Goal: Task Accomplishment & Management: Complete application form

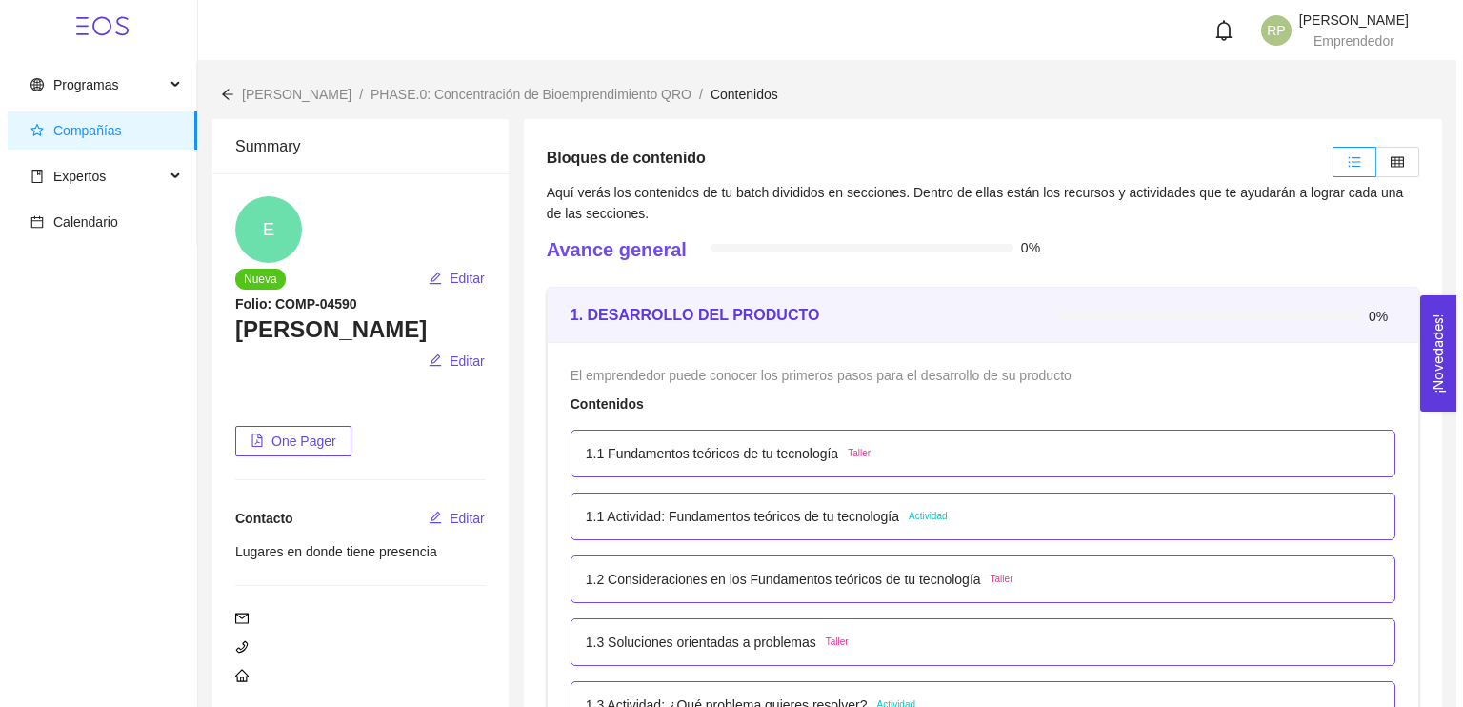
scroll to position [1368, 0]
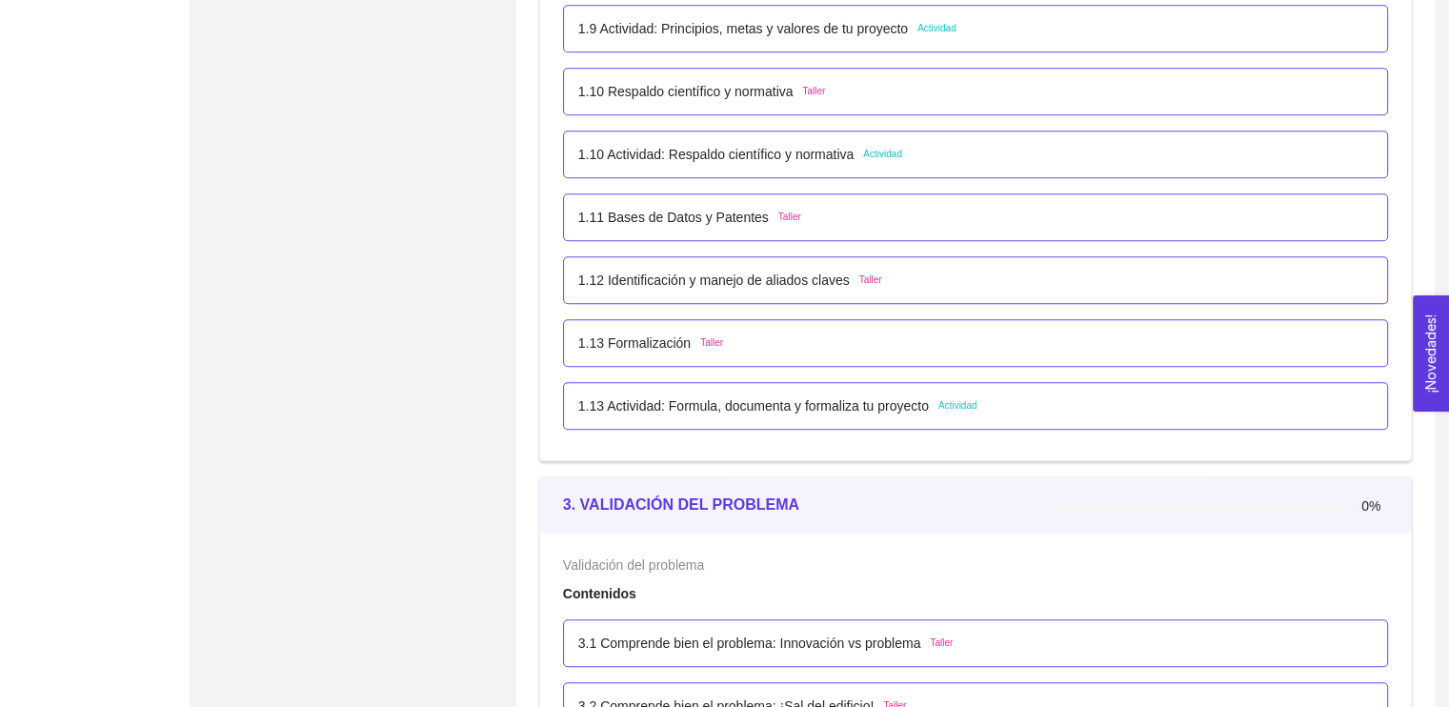
click at [683, 205] on div "1.11 Bases de Datos y Patentes Taller" at bounding box center [975, 217] width 825 height 48
click at [686, 213] on p "1.11 Bases de Datos y Patentes" at bounding box center [673, 217] width 190 height 21
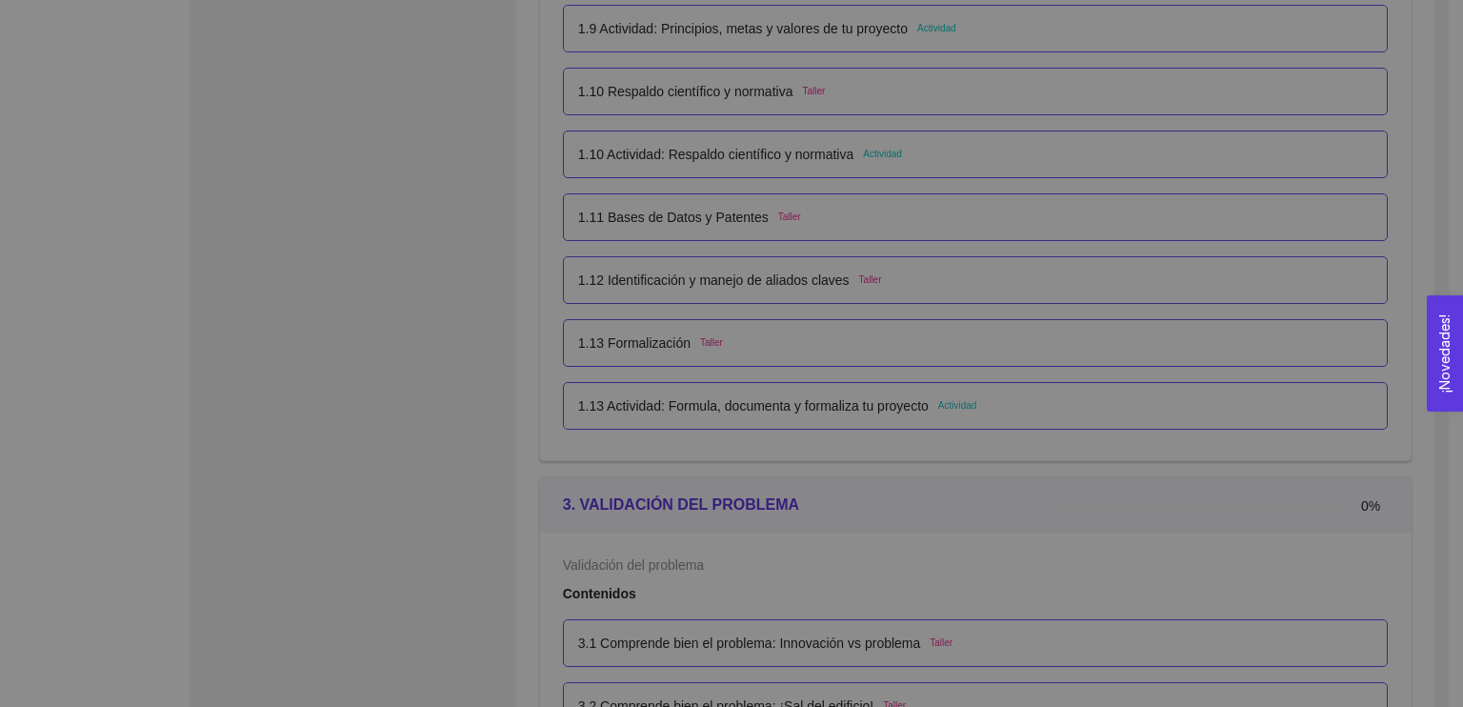
scroll to position [0, 0]
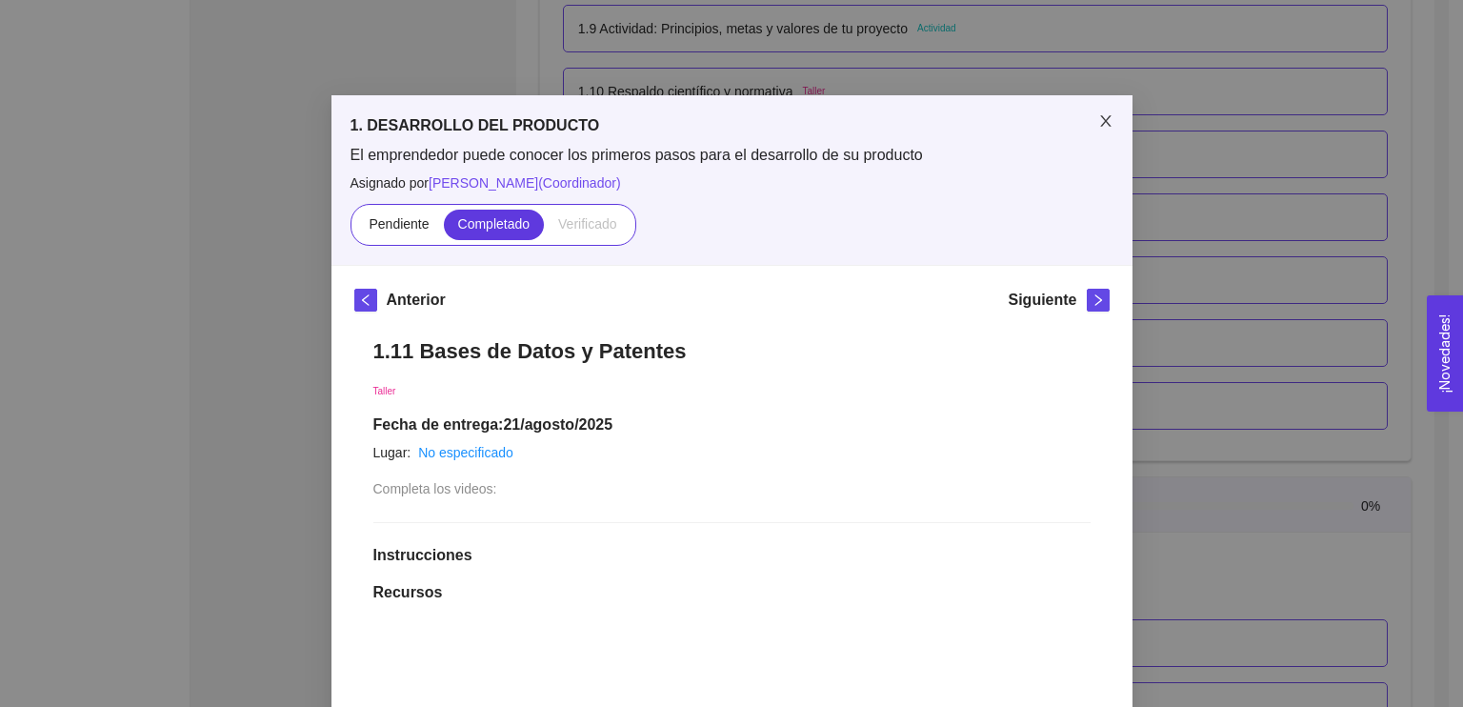
click at [1104, 110] on span "Close" at bounding box center [1105, 121] width 53 height 53
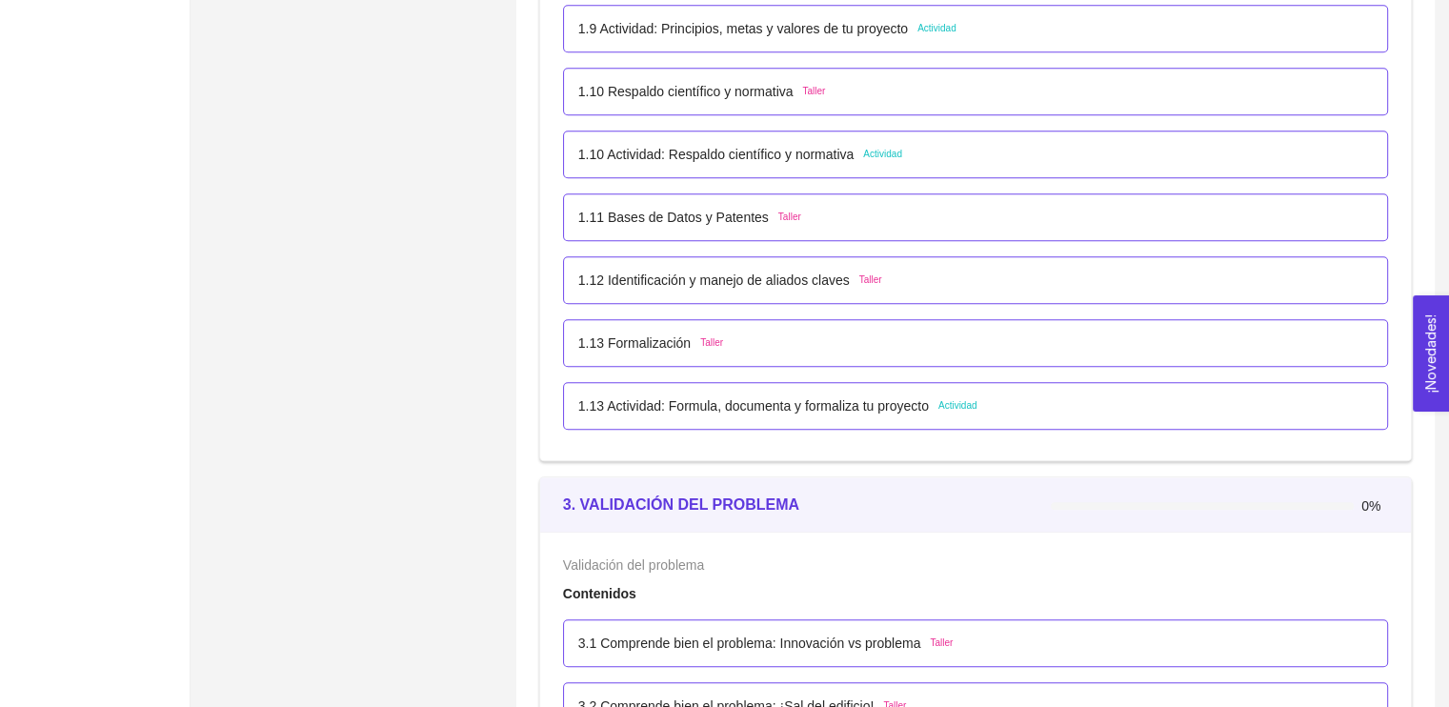
click at [806, 284] on p "1.12 Identificación y manejo de aliados claves" at bounding box center [713, 280] width 271 height 21
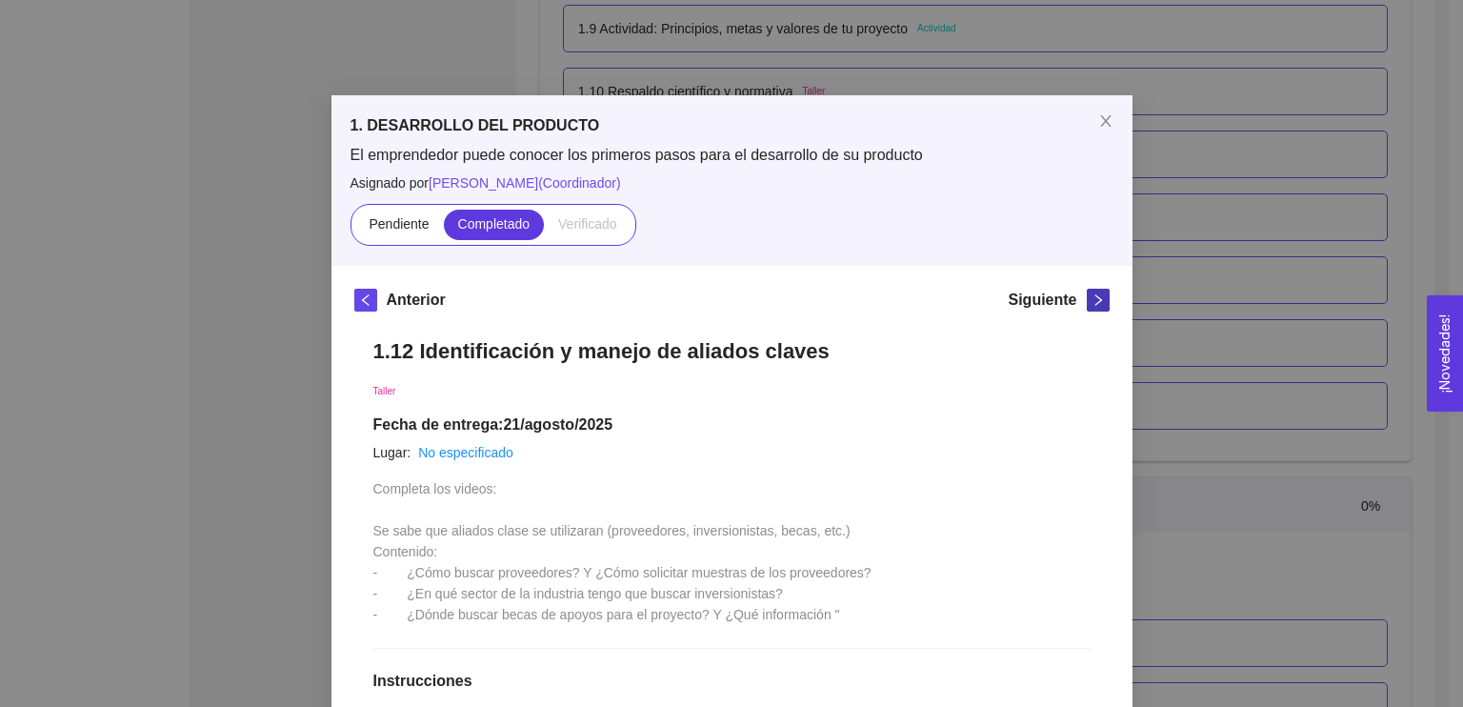
click at [1088, 290] on button "button" at bounding box center [1098, 300] width 23 height 23
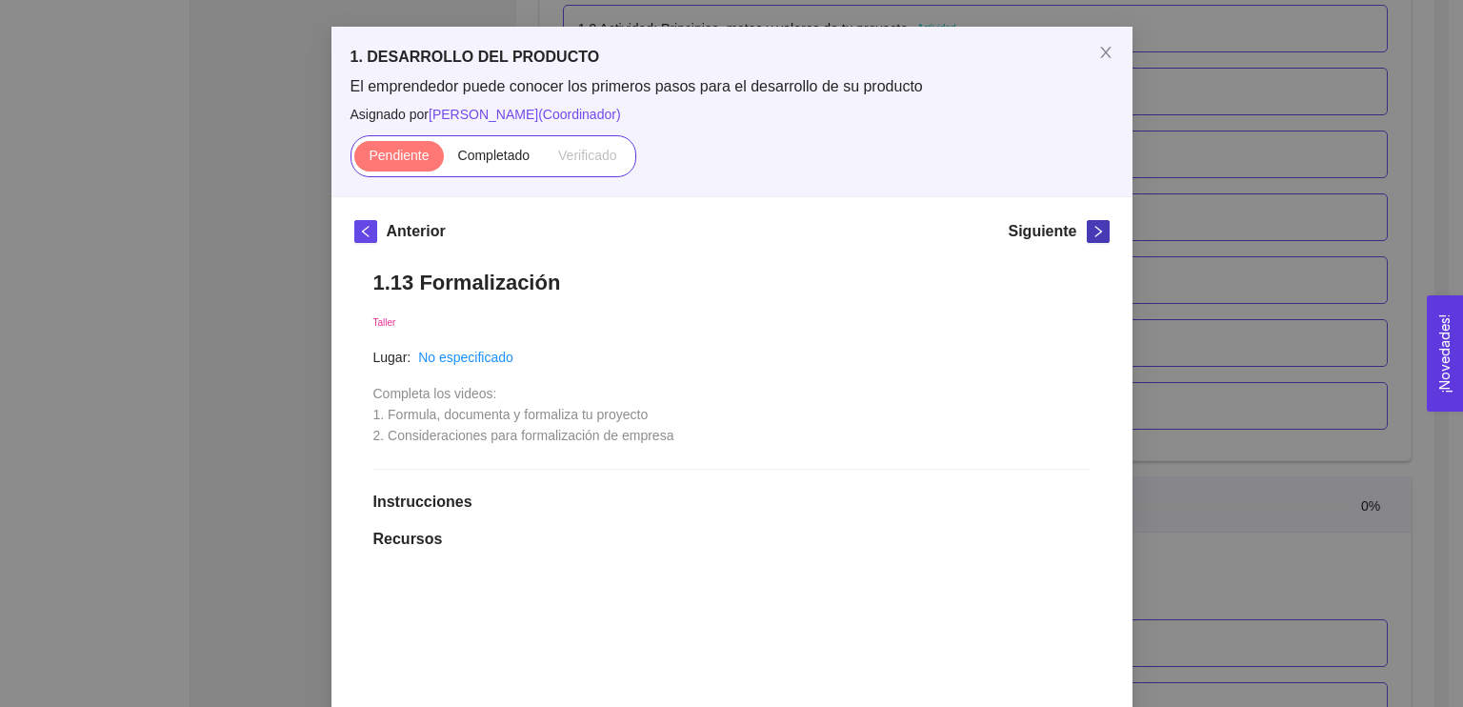
scroll to position [67, 0]
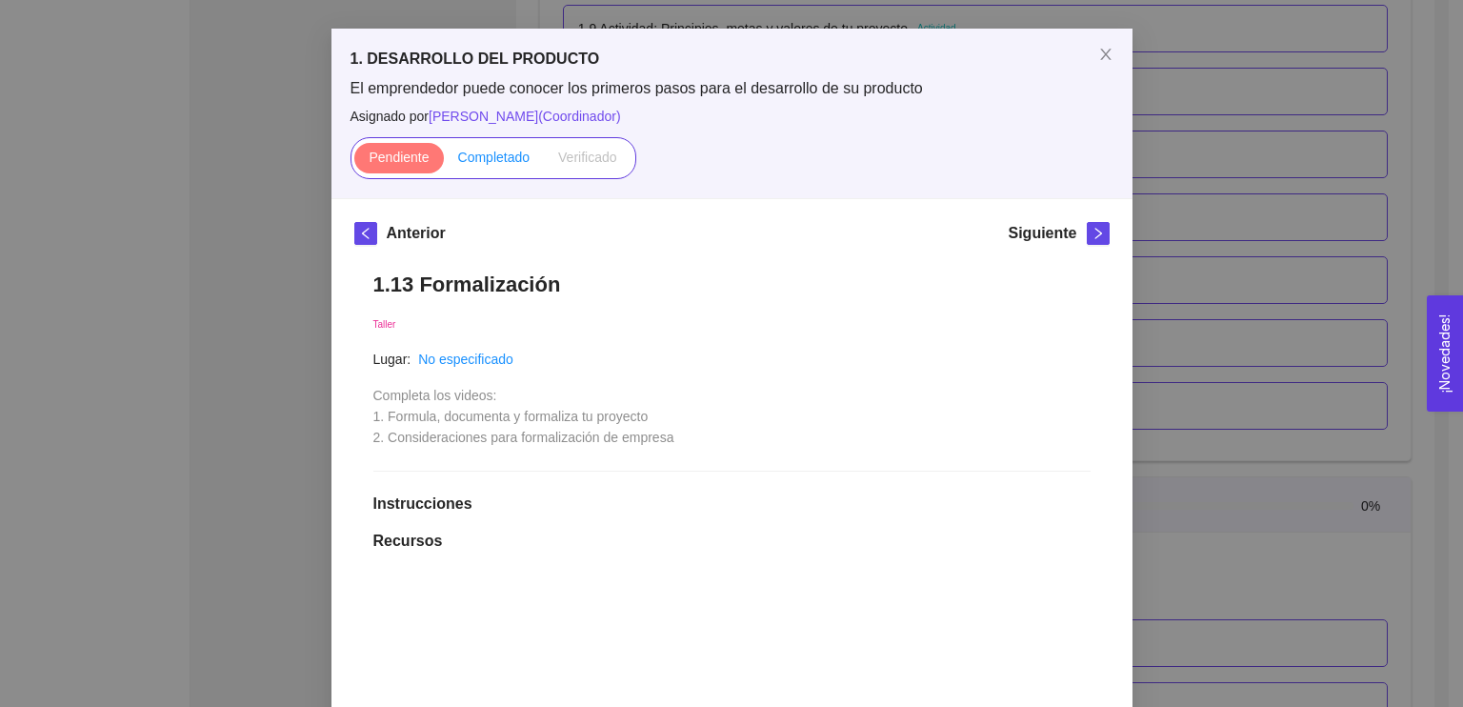
click at [480, 155] on span "Completado" at bounding box center [494, 157] width 72 height 15
click at [444, 162] on input "Completado" at bounding box center [444, 162] width 0 height 0
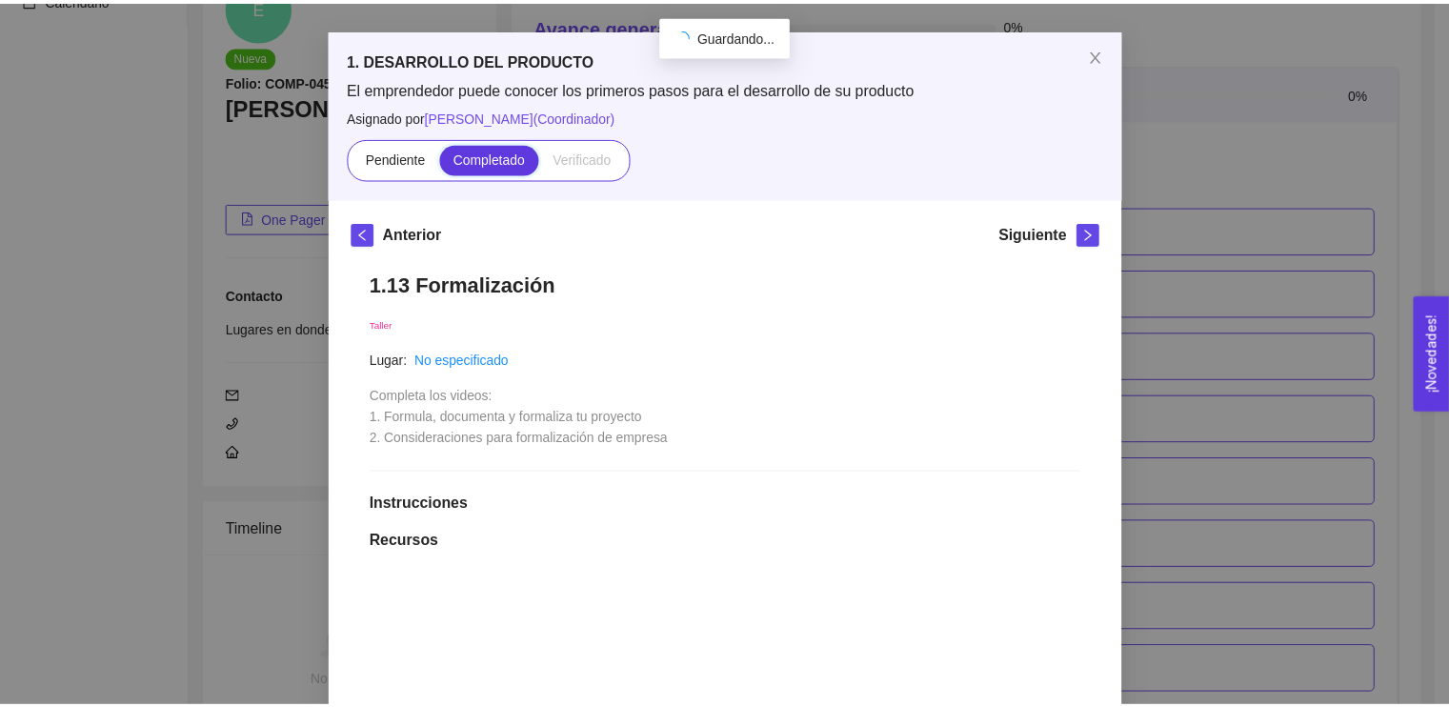
scroll to position [1368, 0]
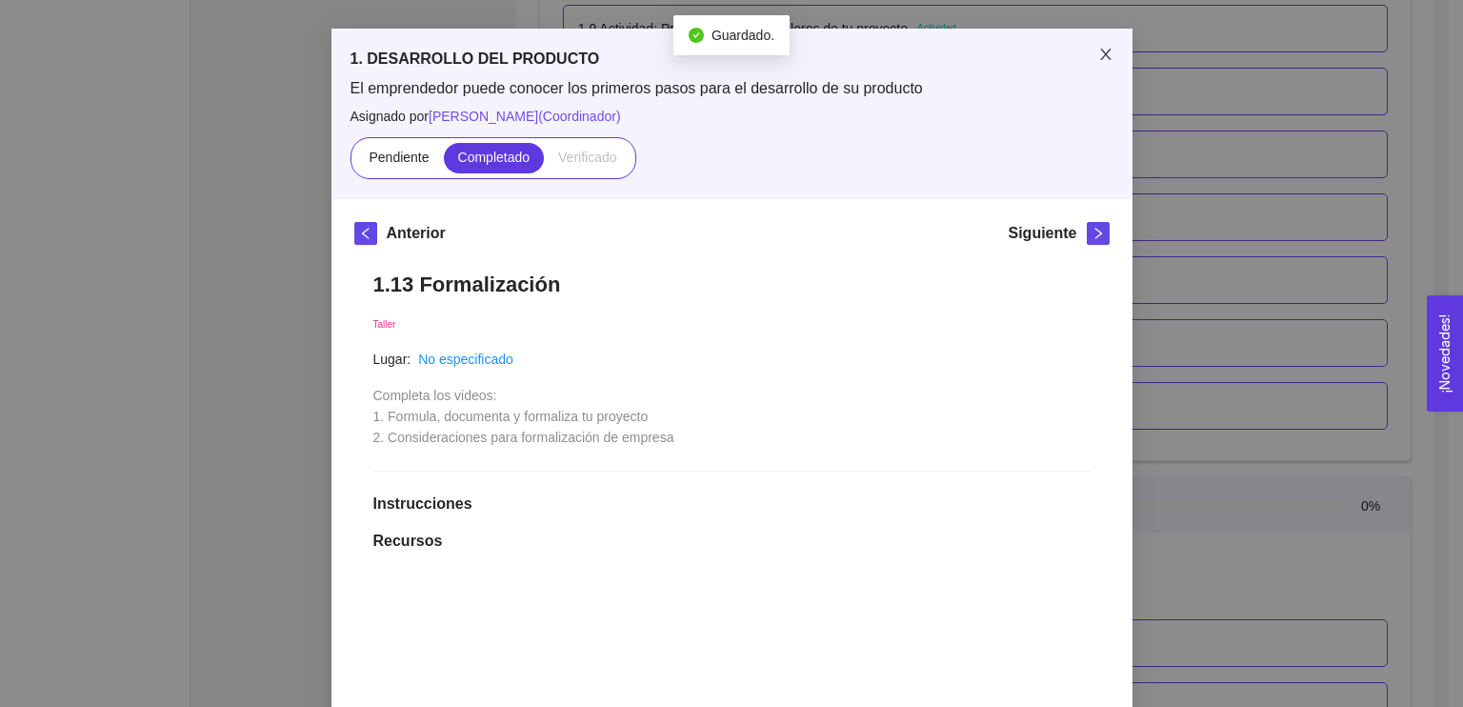
click at [1098, 59] on icon "close" at bounding box center [1105, 54] width 15 height 15
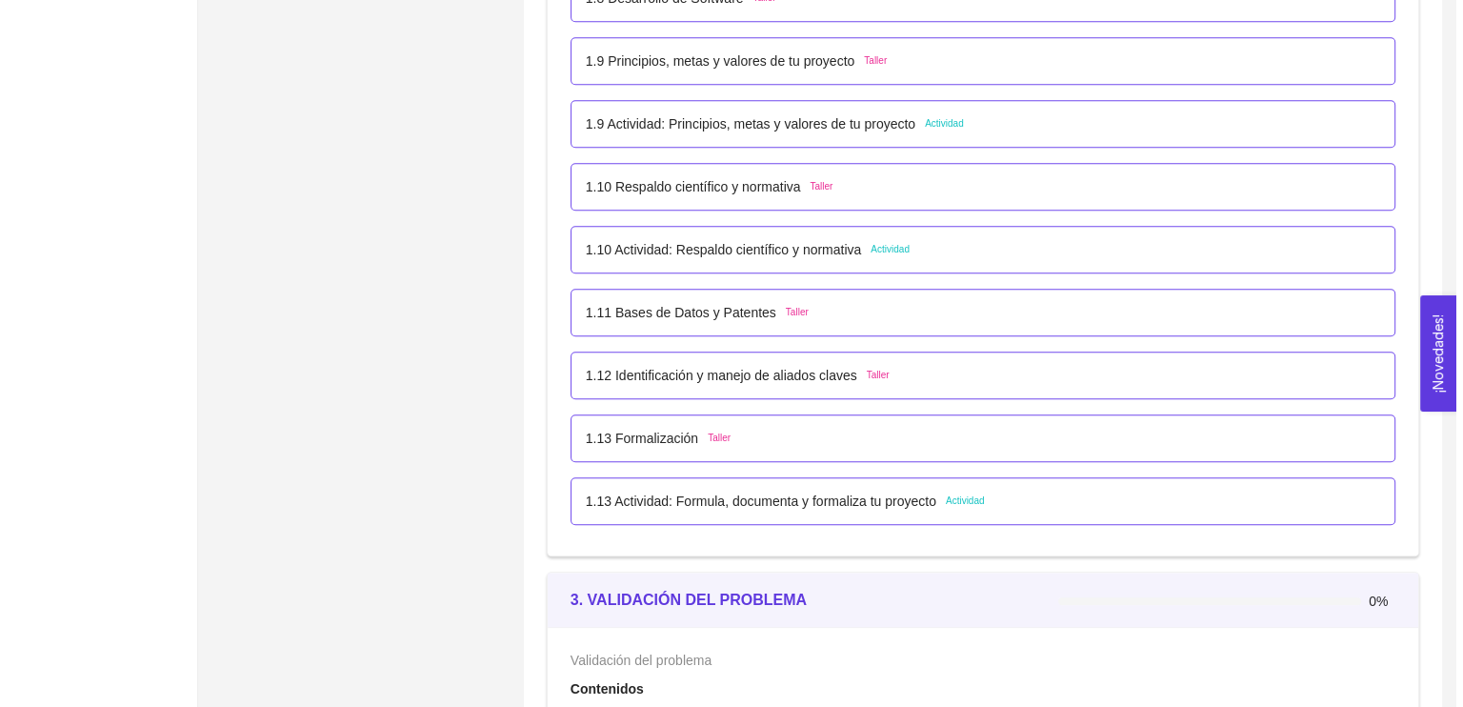
scroll to position [1273, 0]
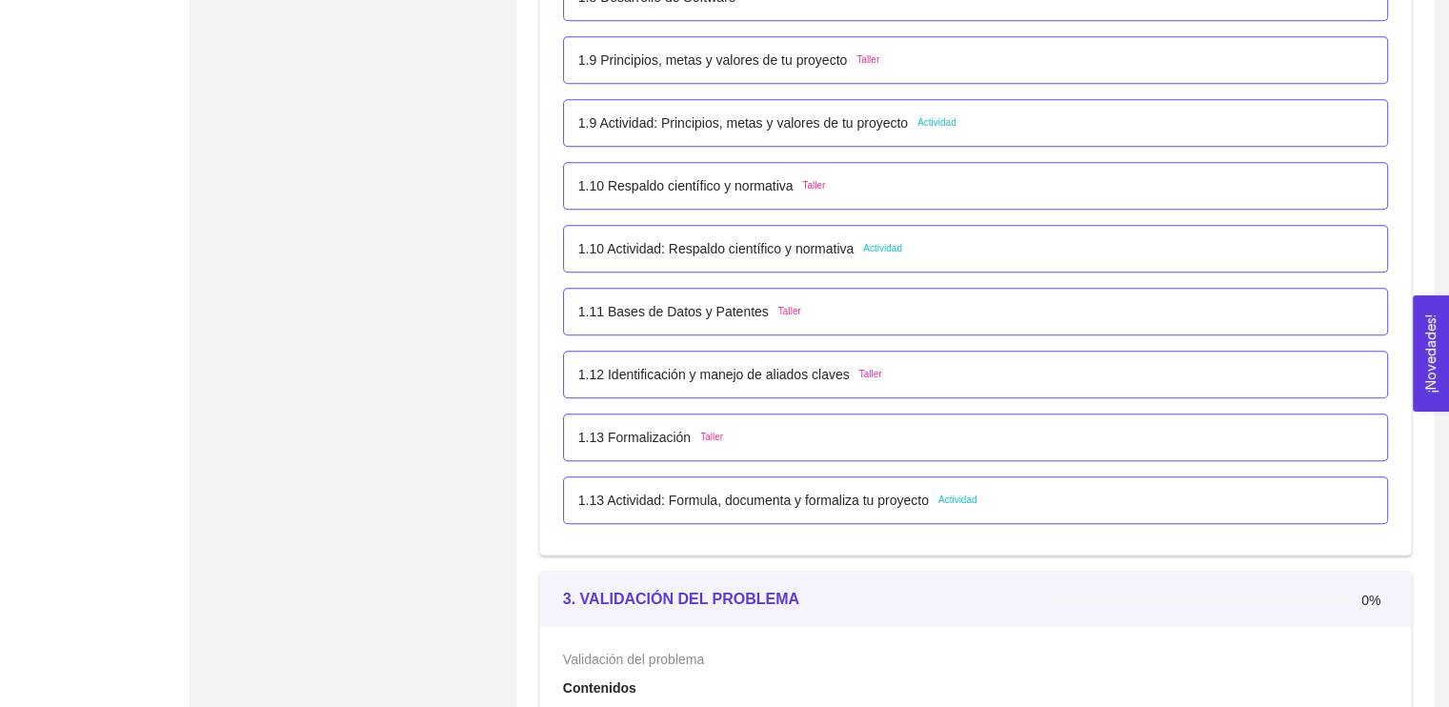
click at [850, 498] on p "1.13 Actividad: Formula, documenta y formaliza tu proyecto" at bounding box center [753, 500] width 350 height 21
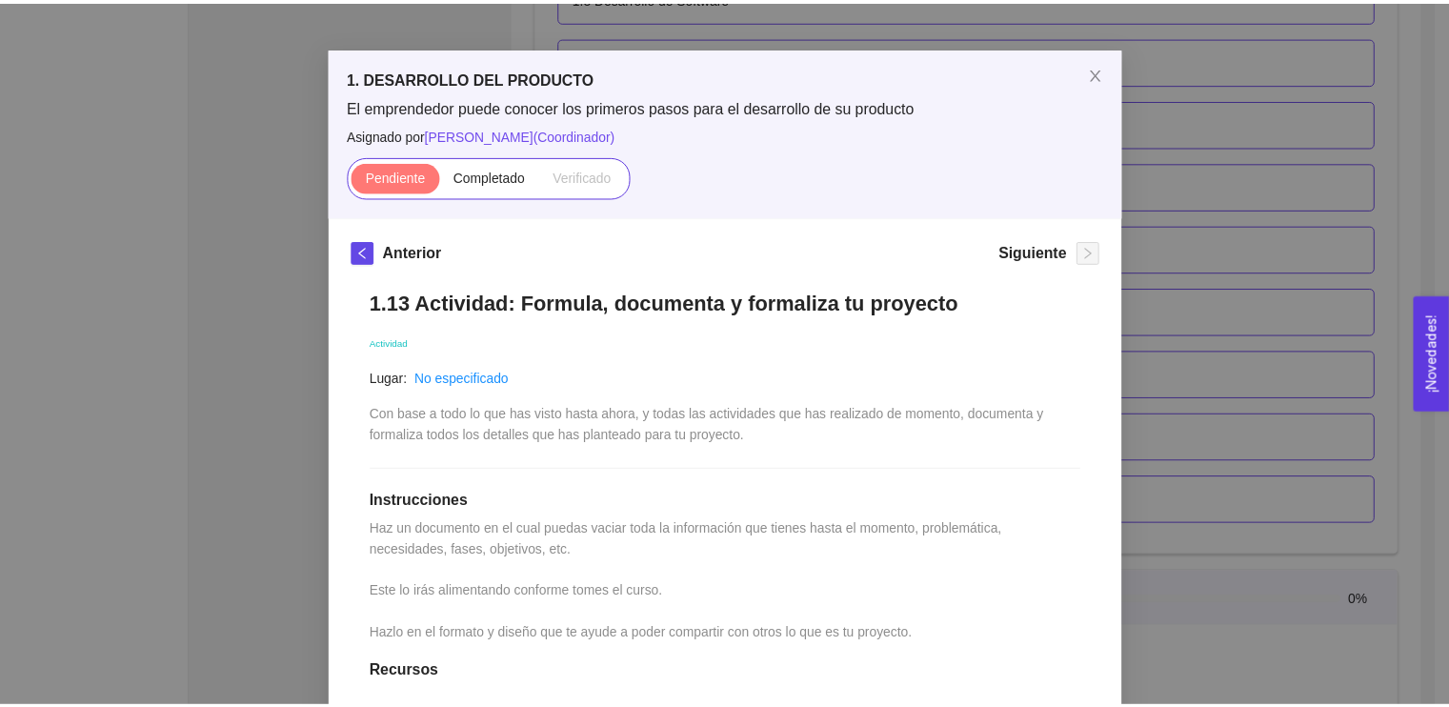
scroll to position [0, 0]
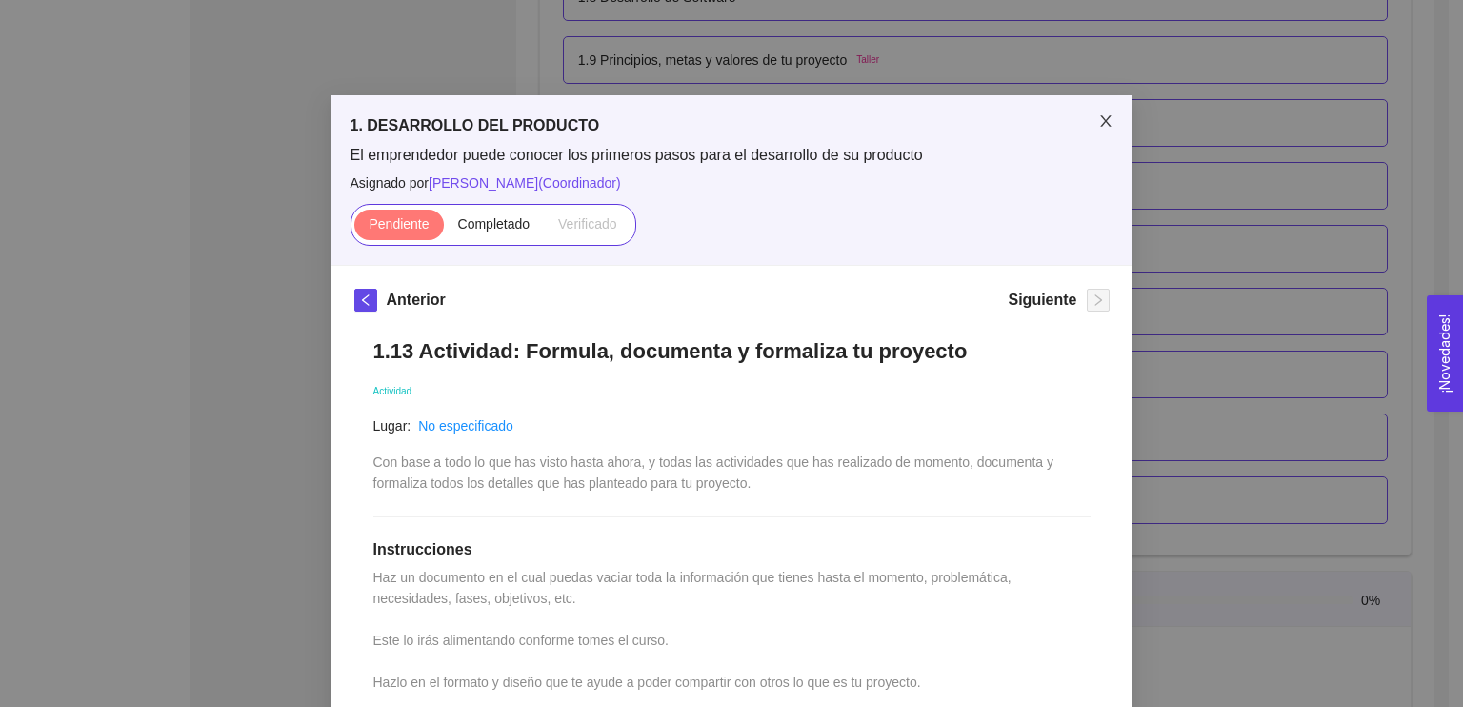
click at [1098, 120] on icon "close" at bounding box center [1105, 120] width 15 height 15
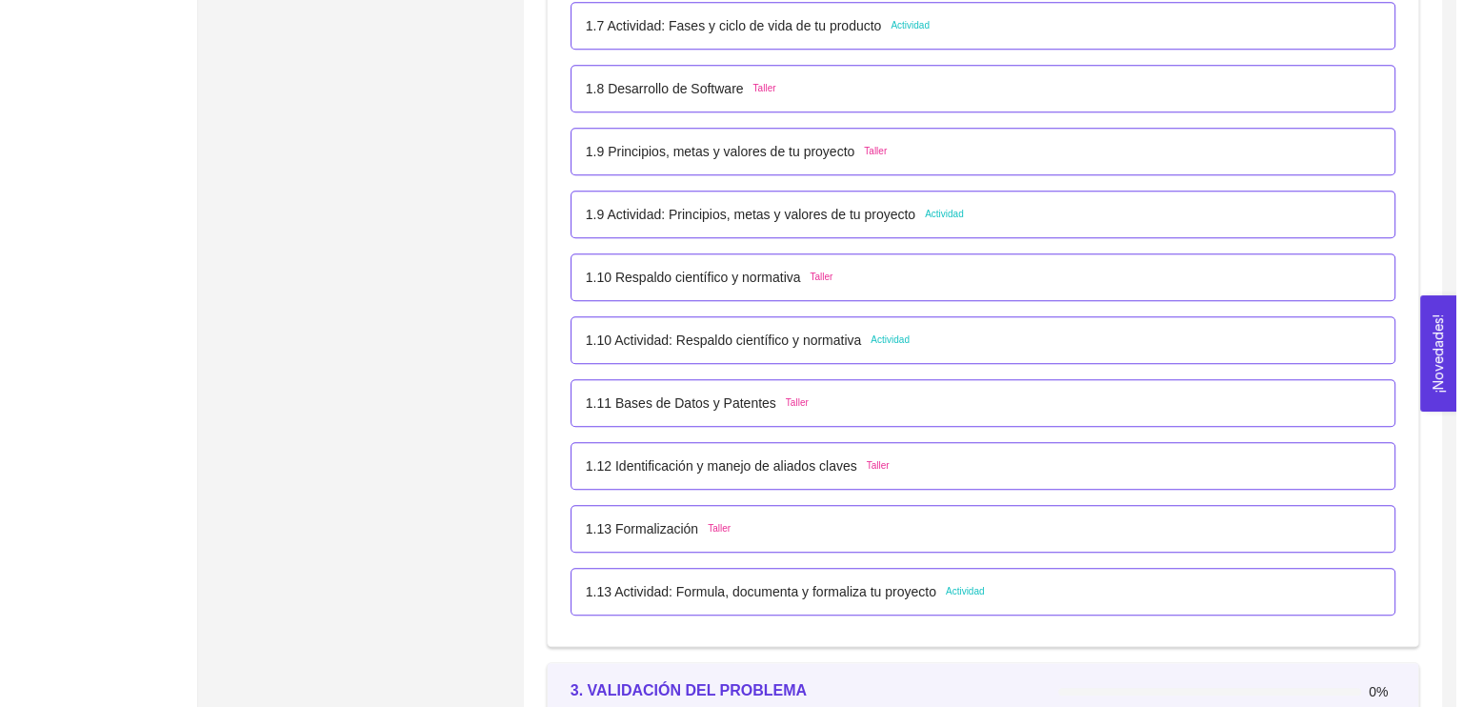
scroll to position [1185, 0]
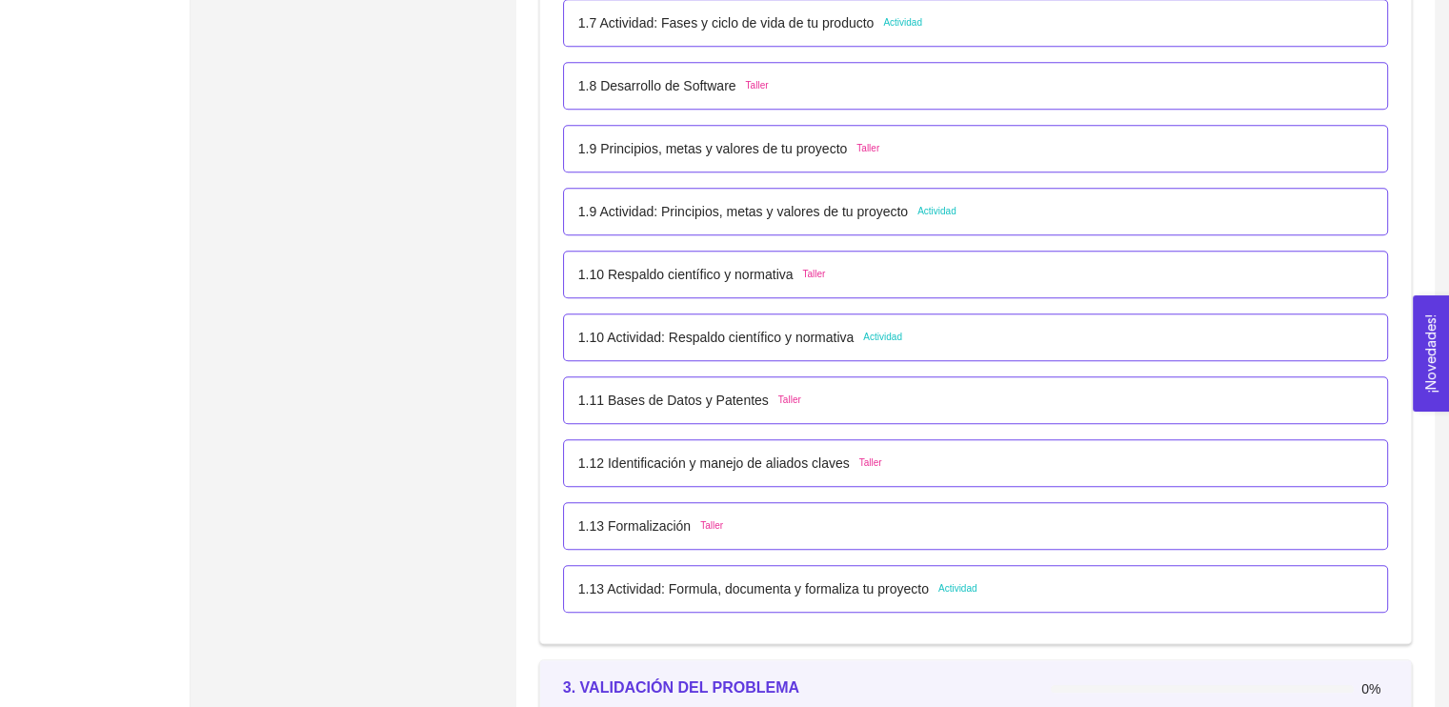
click at [778, 407] on span "Taller" at bounding box center [789, 399] width 23 height 15
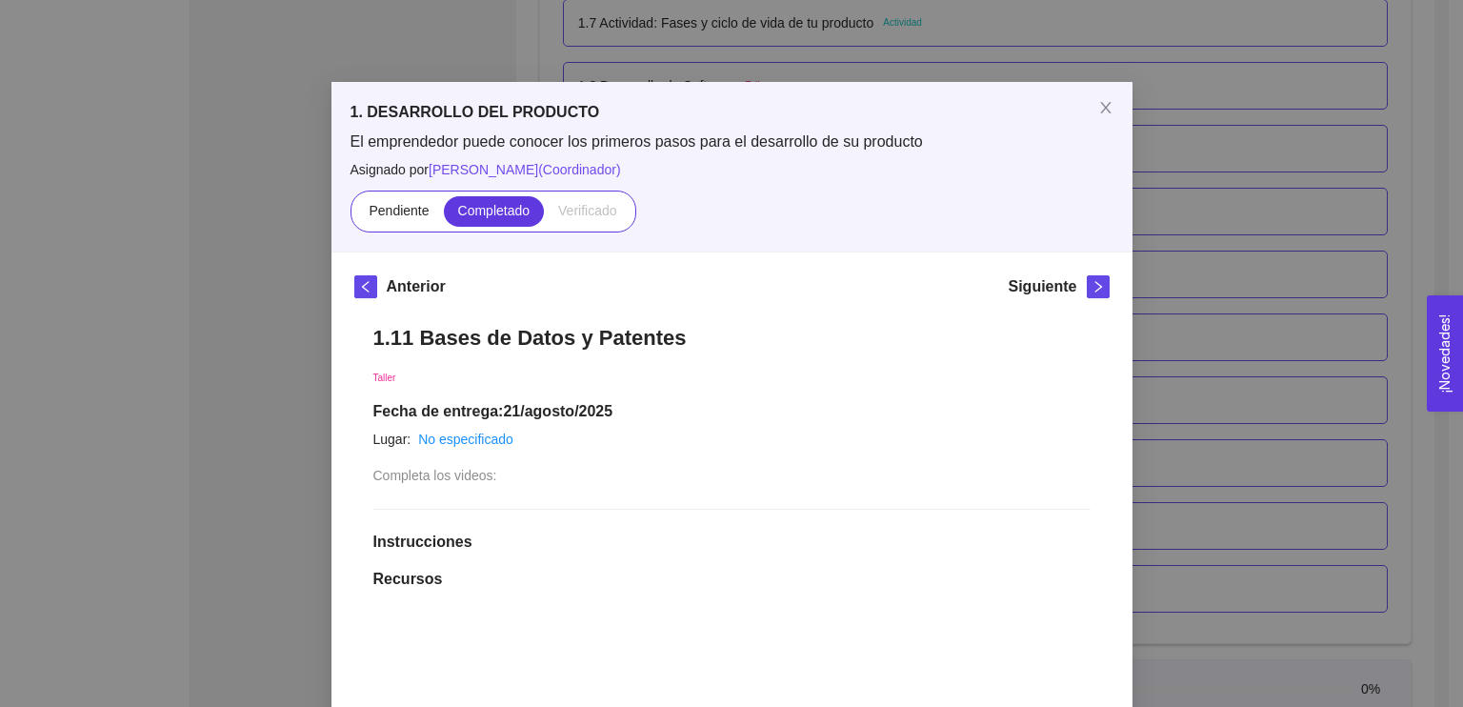
scroll to position [14, 0]
click at [1099, 102] on icon "close" at bounding box center [1105, 106] width 15 height 15
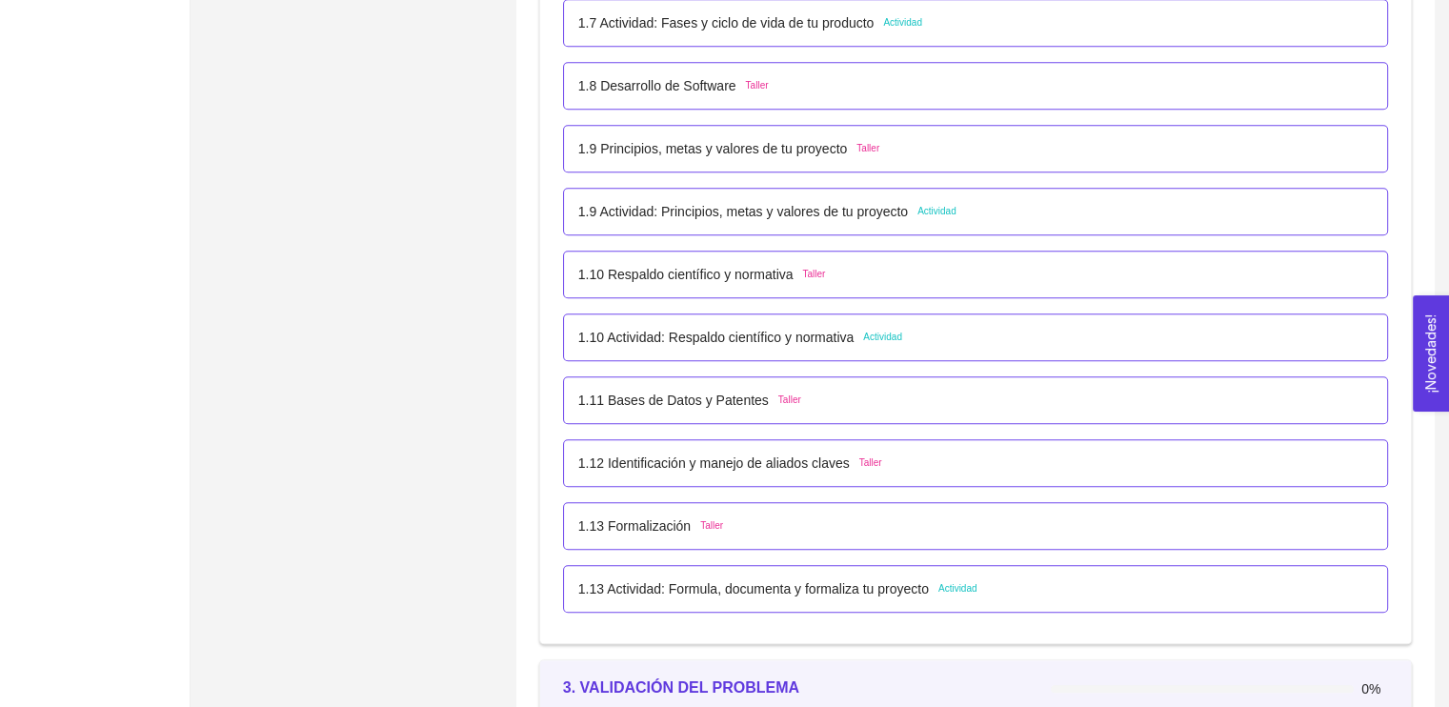
click at [764, 463] on p "1.12 Identificación y manejo de aliados claves" at bounding box center [713, 462] width 271 height 21
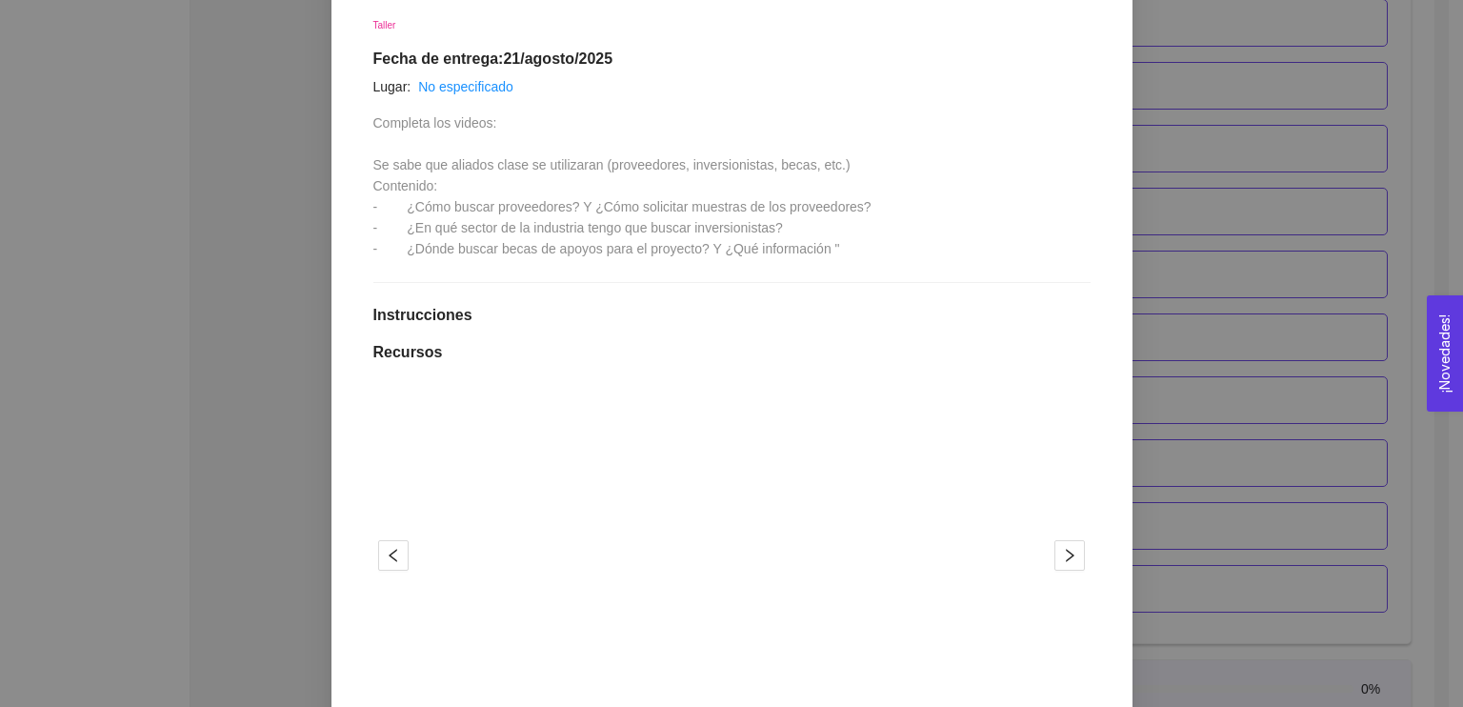
scroll to position [368, 0]
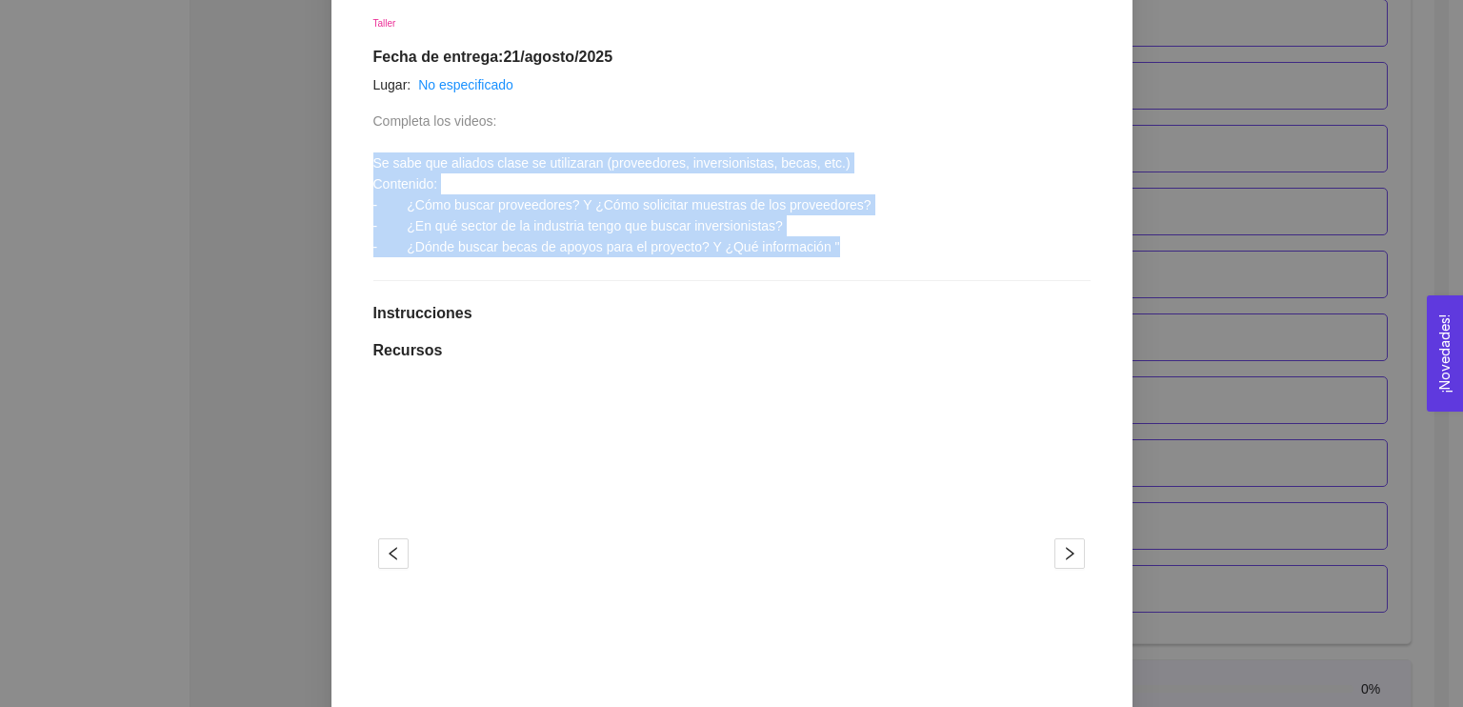
drag, startPoint x: 367, startPoint y: 159, endPoint x: 857, endPoint y: 247, distance: 498.3
click at [857, 247] on div "1.12 Identificación y manejo de aliados claves Taller Fecha de entrega: [DATE] …" at bounding box center [731, 533] width 755 height 1164
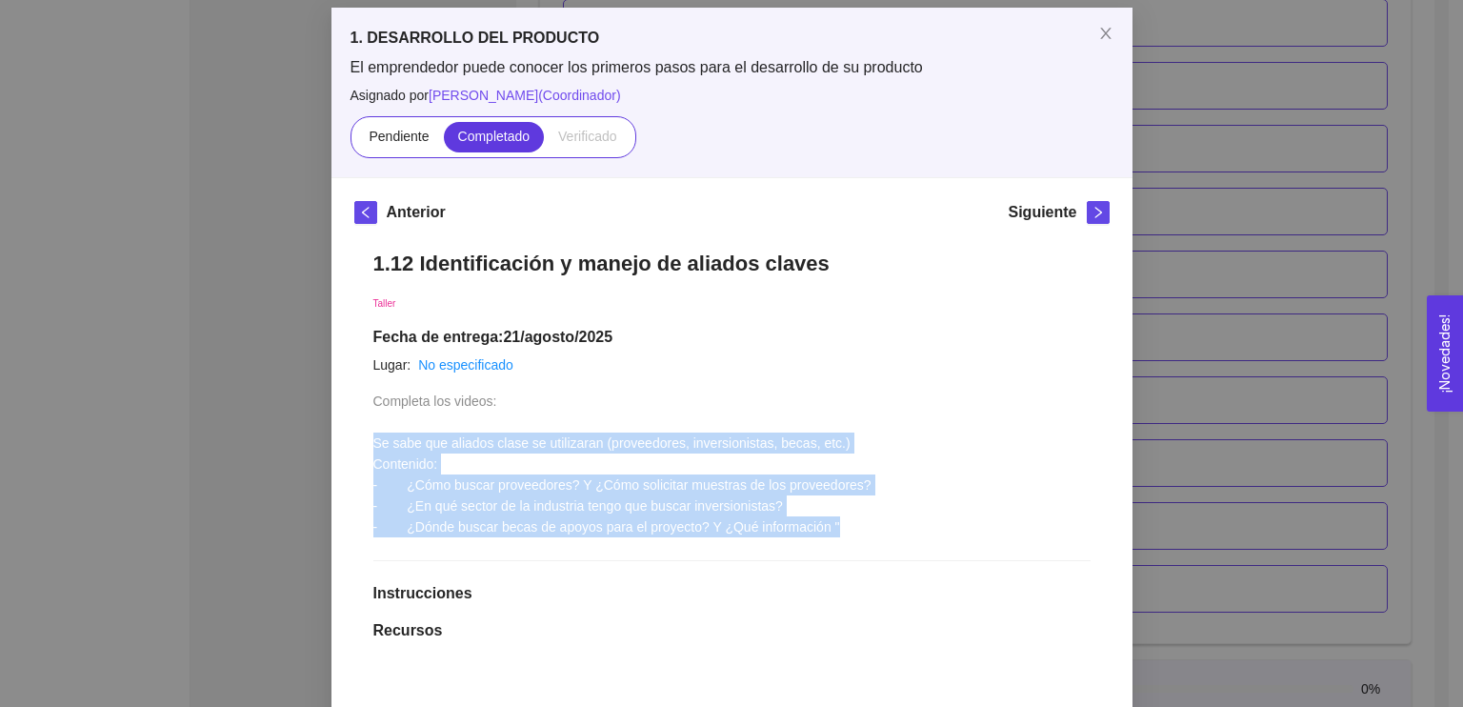
scroll to position [89, 0]
copy span "Se sabe que aliados clase se utilizaran (proveedores, inversionistas, becas, et…"
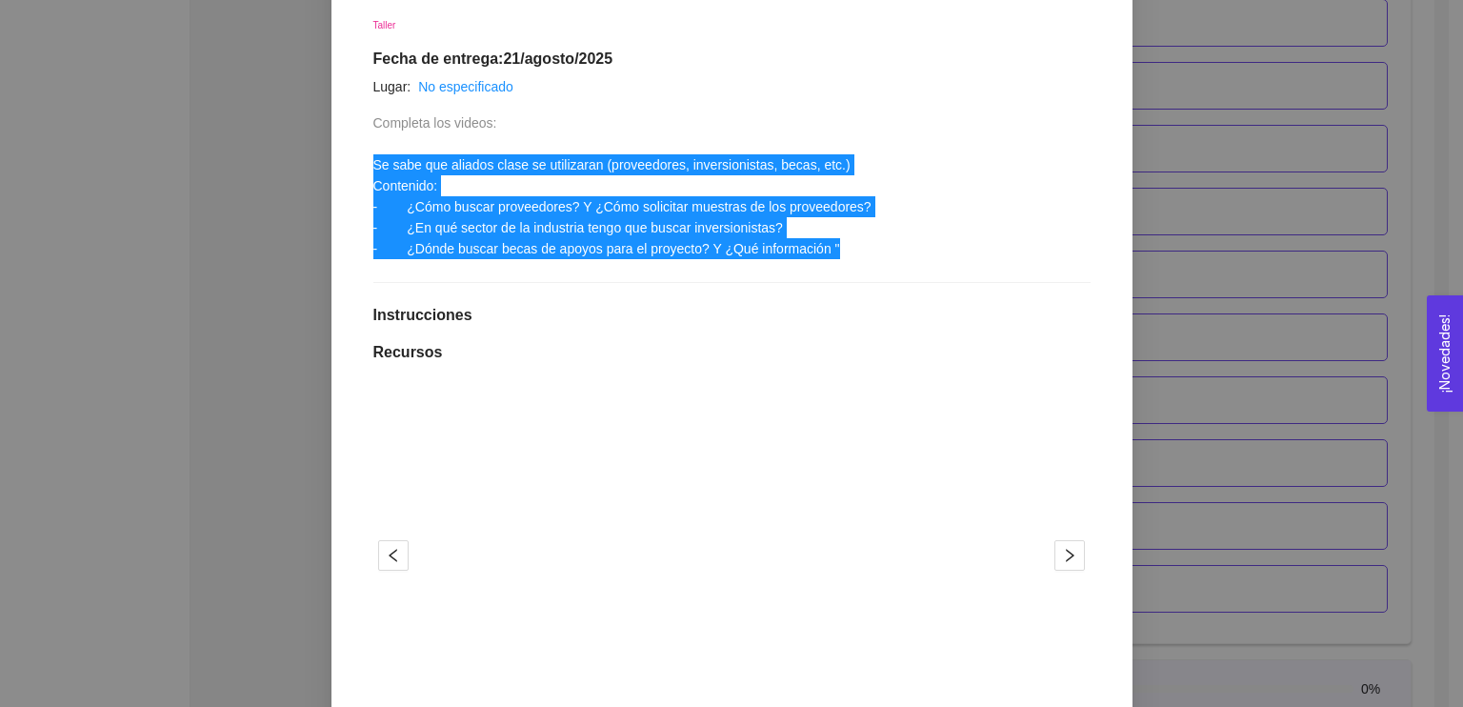
scroll to position [293, 0]
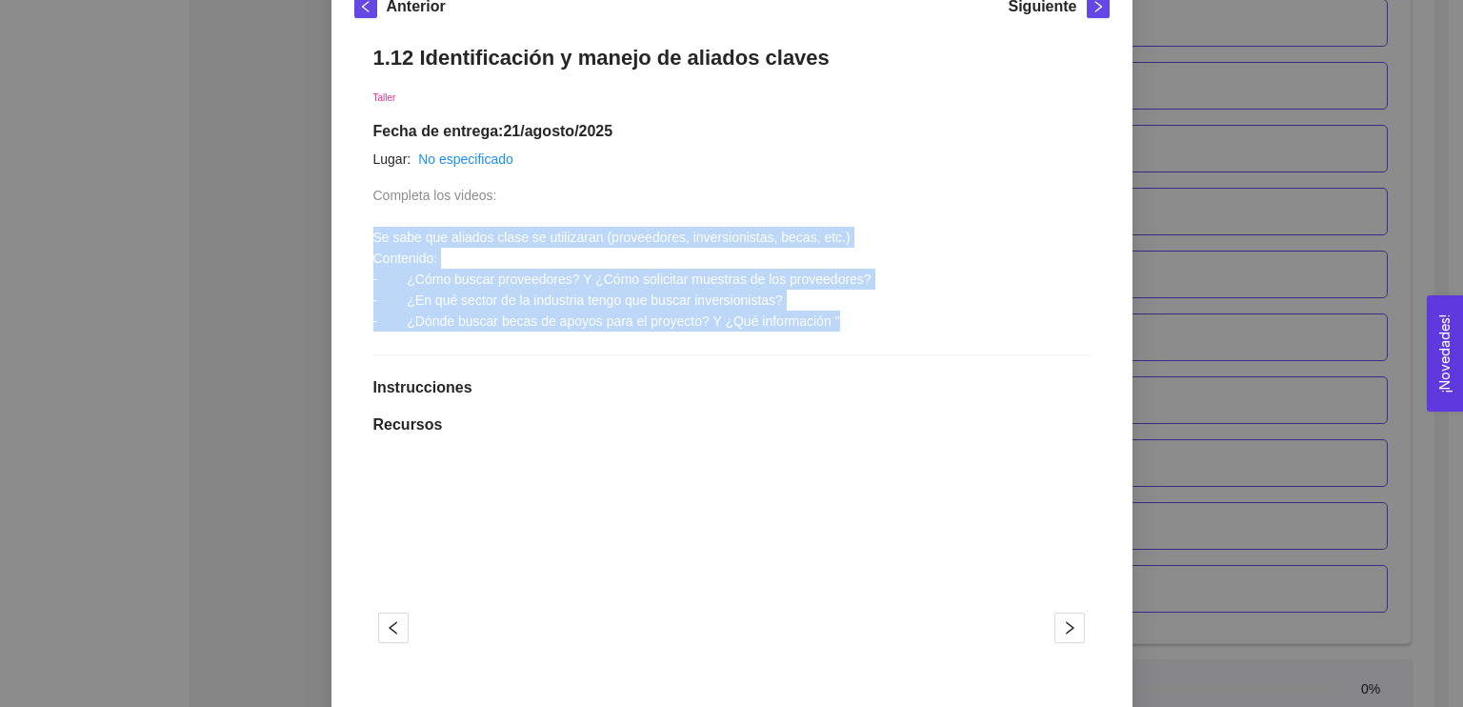
click at [801, 311] on span "Completa los videos: Se sabe que aliados clase se utilizaran (proveedores, inve…" at bounding box center [622, 258] width 498 height 141
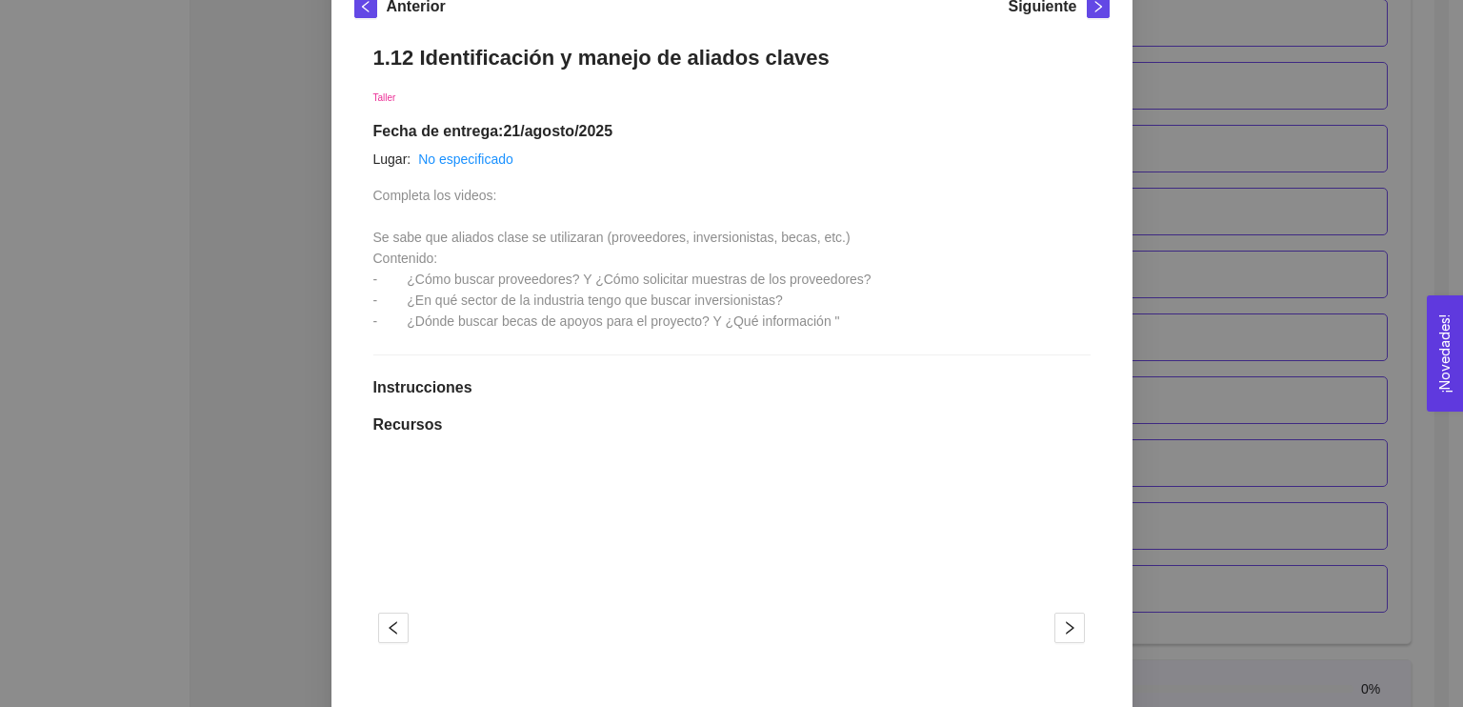
drag, startPoint x: 847, startPoint y: 331, endPoint x: 883, endPoint y: 327, distance: 36.5
click at [883, 327] on div "1.12 Identificación y manejo de aliados claves Taller Fecha de entrega: [DATE] …" at bounding box center [731, 608] width 755 height 1164
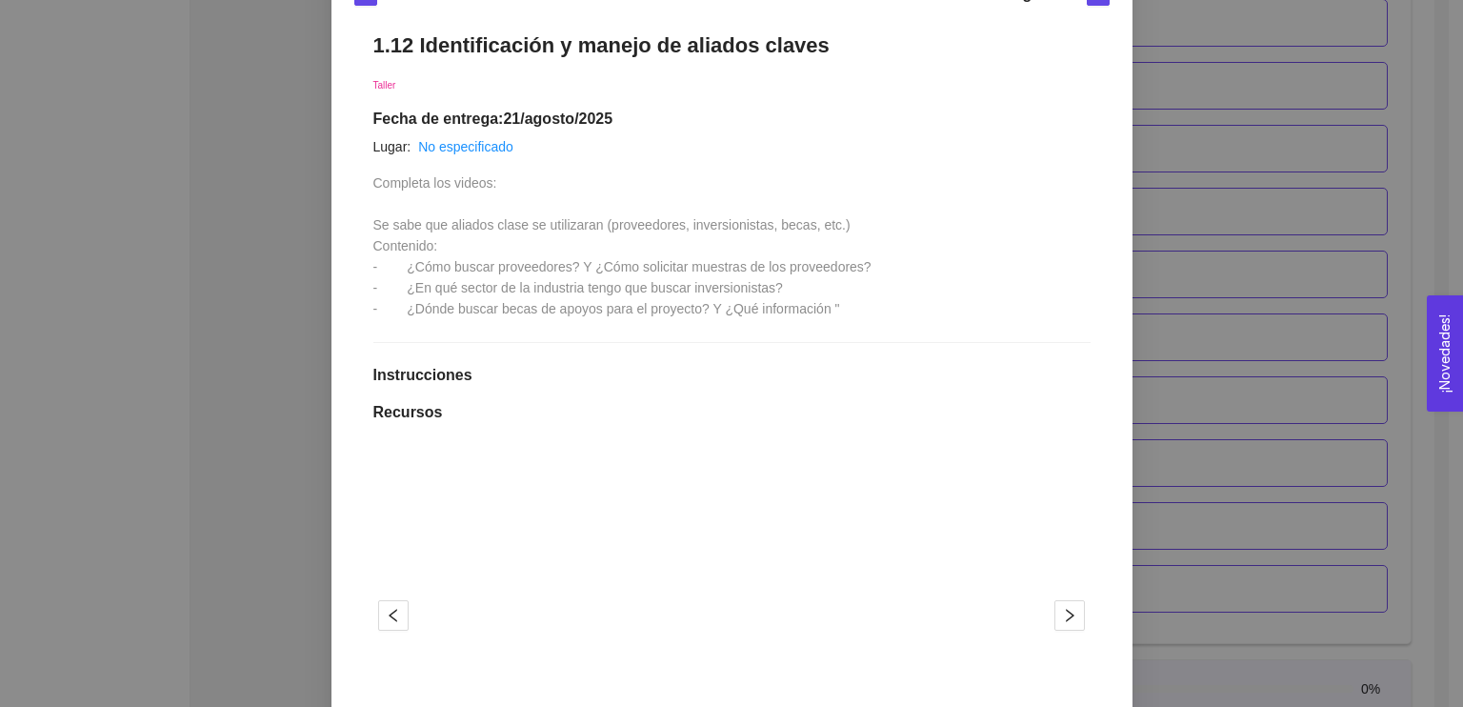
scroll to position [307, 0]
click at [721, 304] on span "Completa los videos: Se sabe que aliados clase se utilizaran (proveedores, inve…" at bounding box center [622, 244] width 498 height 141
drag, startPoint x: 764, startPoint y: 300, endPoint x: 899, endPoint y: 308, distance: 135.5
click at [899, 308] on div "1.12 Identificación y manejo de aliados claves Taller Fecha de entrega: [DATE] …" at bounding box center [731, 594] width 755 height 1164
click at [550, 225] on span "Completa los videos: Se sabe que aliados clase se utilizaran (proveedores, inve…" at bounding box center [622, 244] width 498 height 141
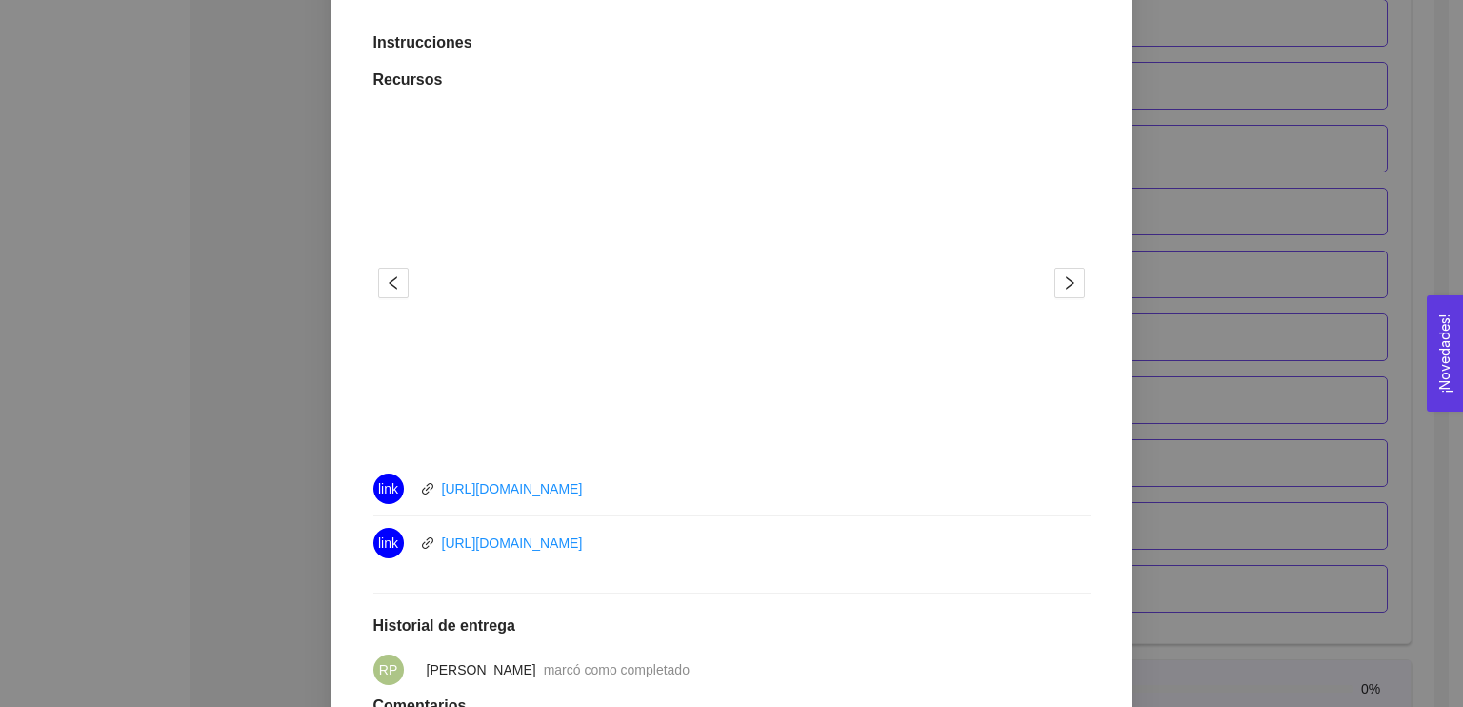
scroll to position [640, 0]
click at [1065, 289] on button "button" at bounding box center [1069, 281] width 30 height 30
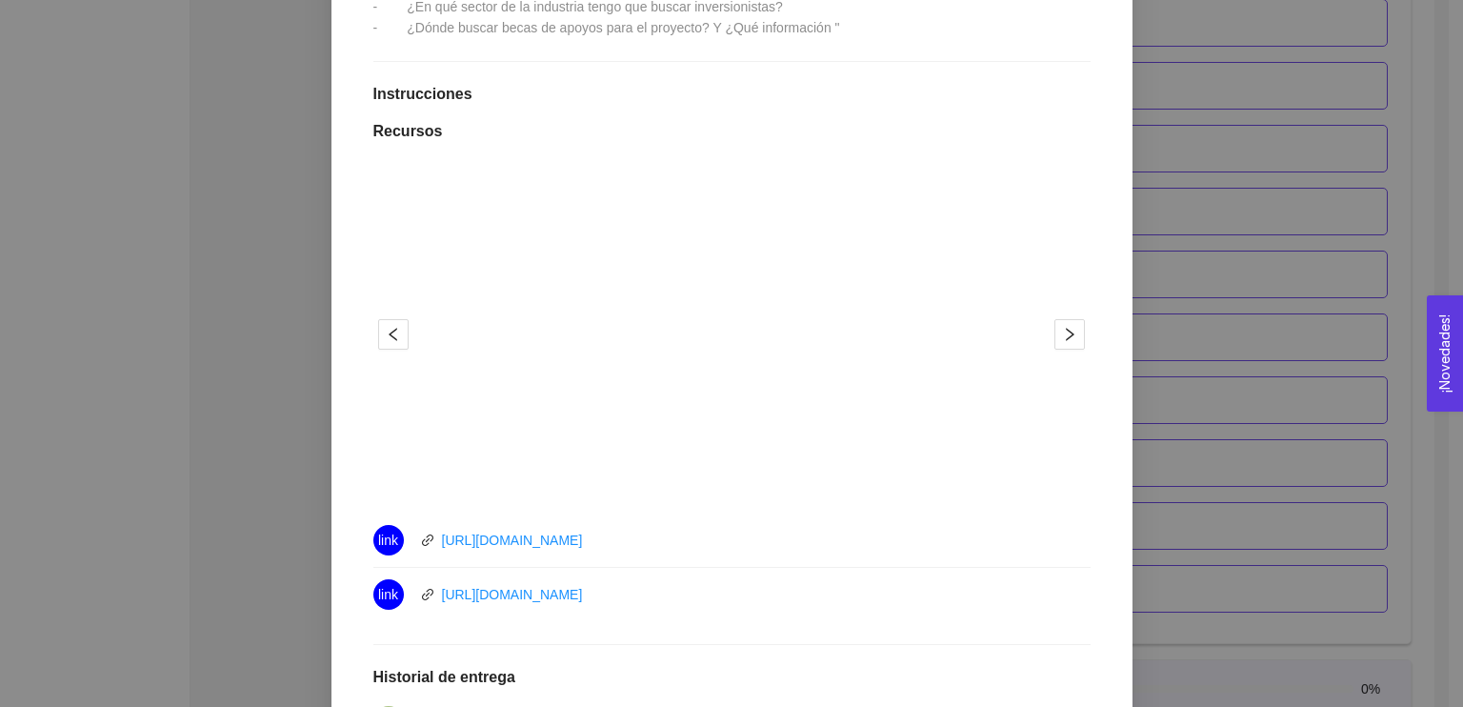
scroll to position [580, 0]
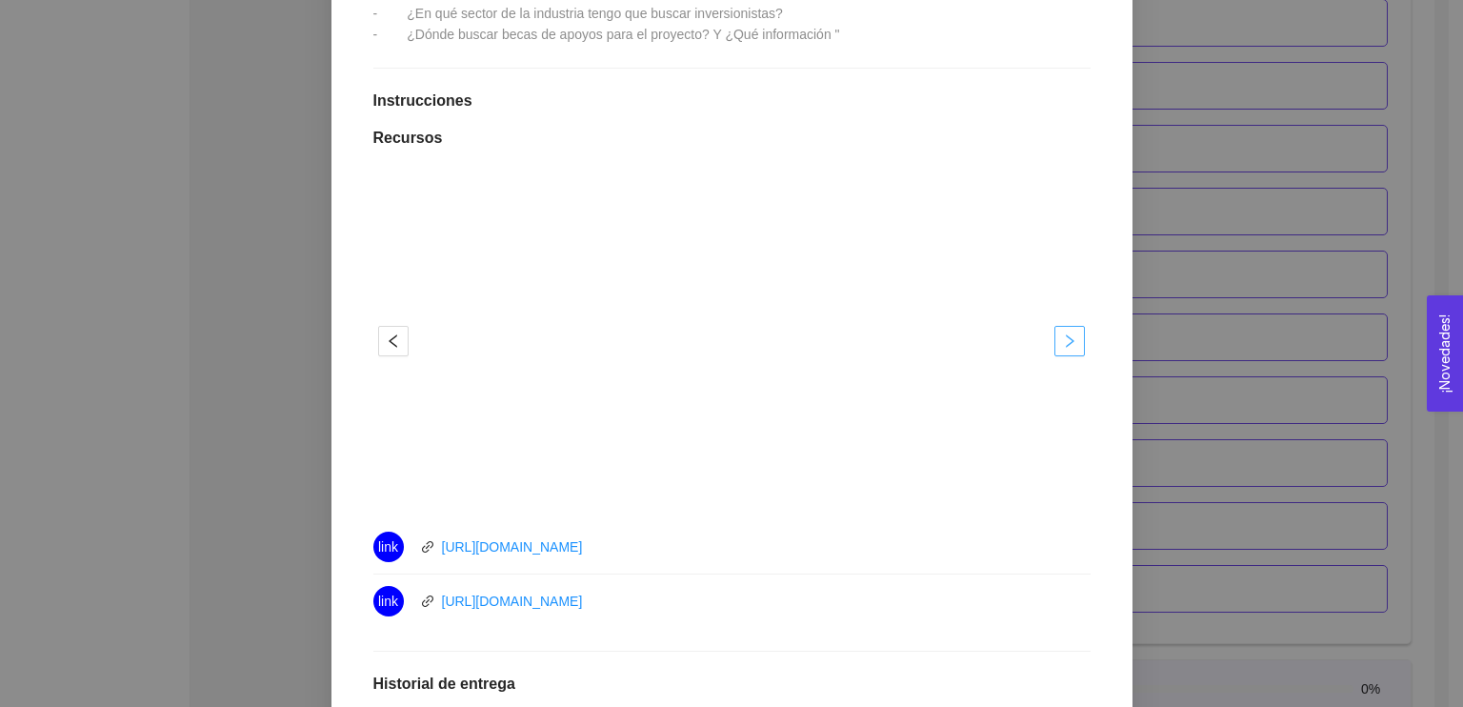
click at [1062, 338] on icon "right" at bounding box center [1069, 340] width 15 height 15
click at [533, 594] on link "[URL][DOMAIN_NAME]" at bounding box center [512, 600] width 141 height 15
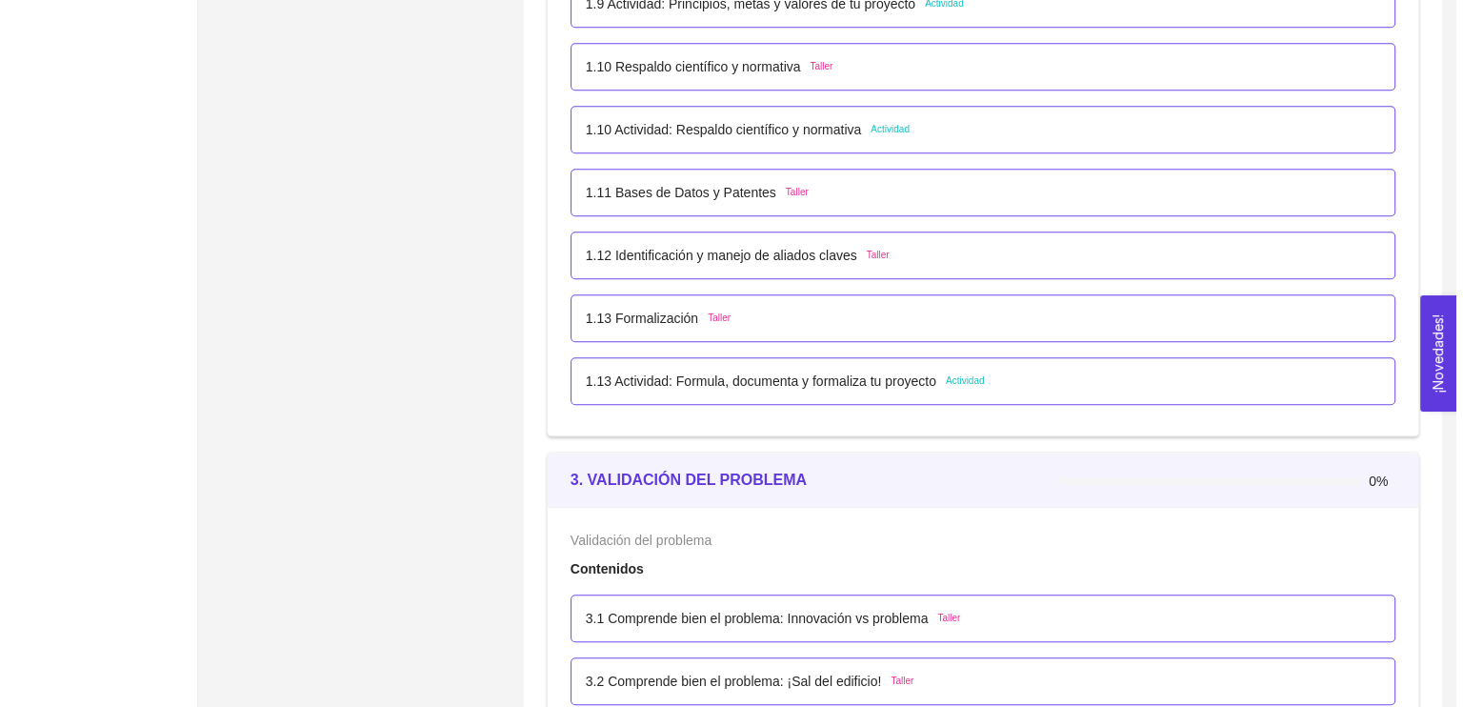
scroll to position [1393, 0]
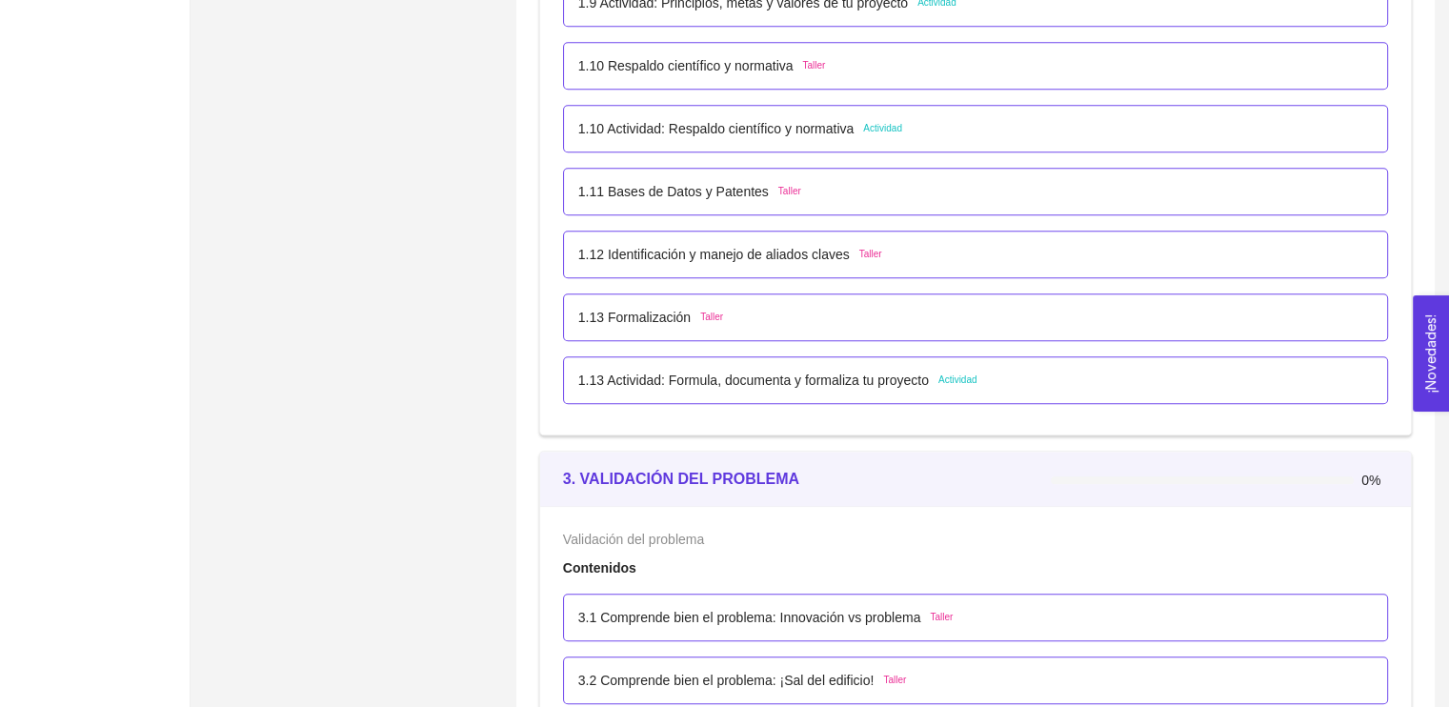
click at [692, 244] on p "1.12 Identificación y manejo de aliados claves" at bounding box center [713, 254] width 271 height 21
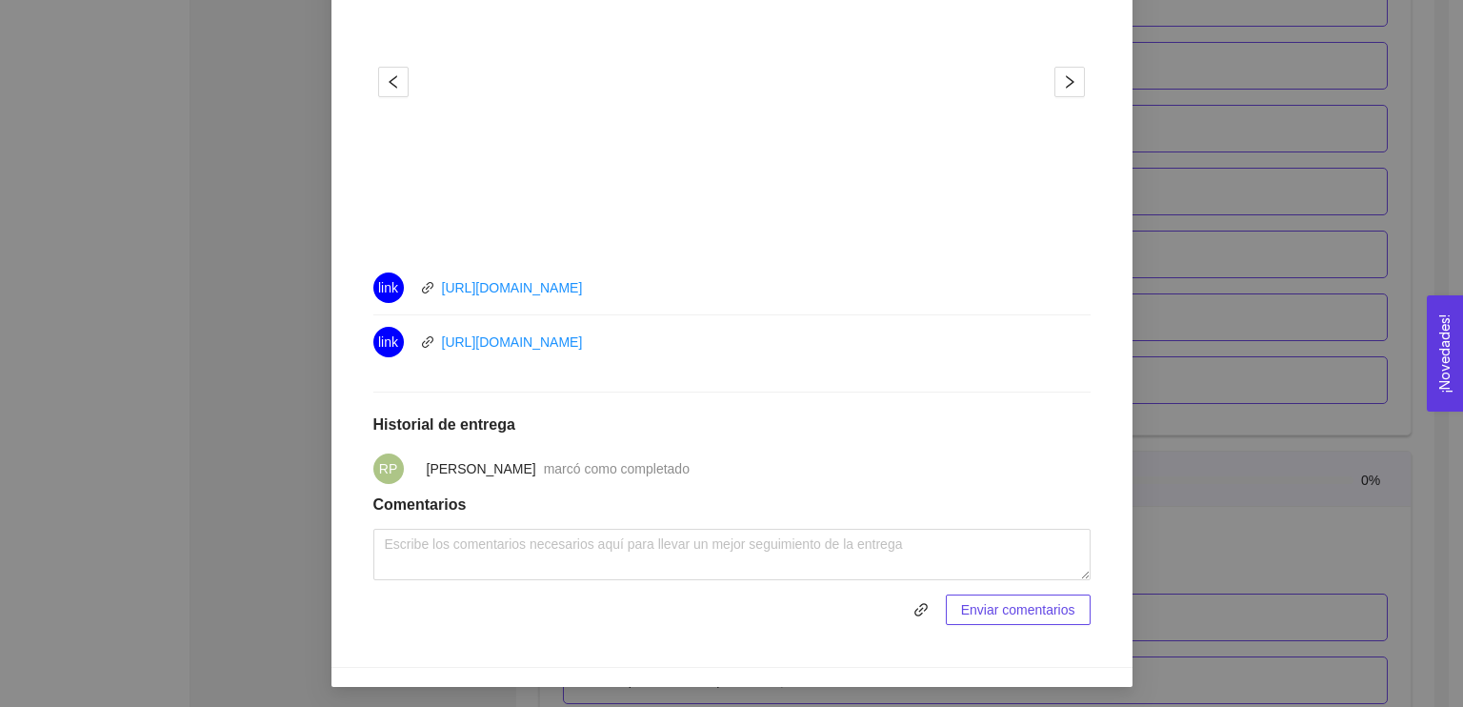
scroll to position [838, 0]
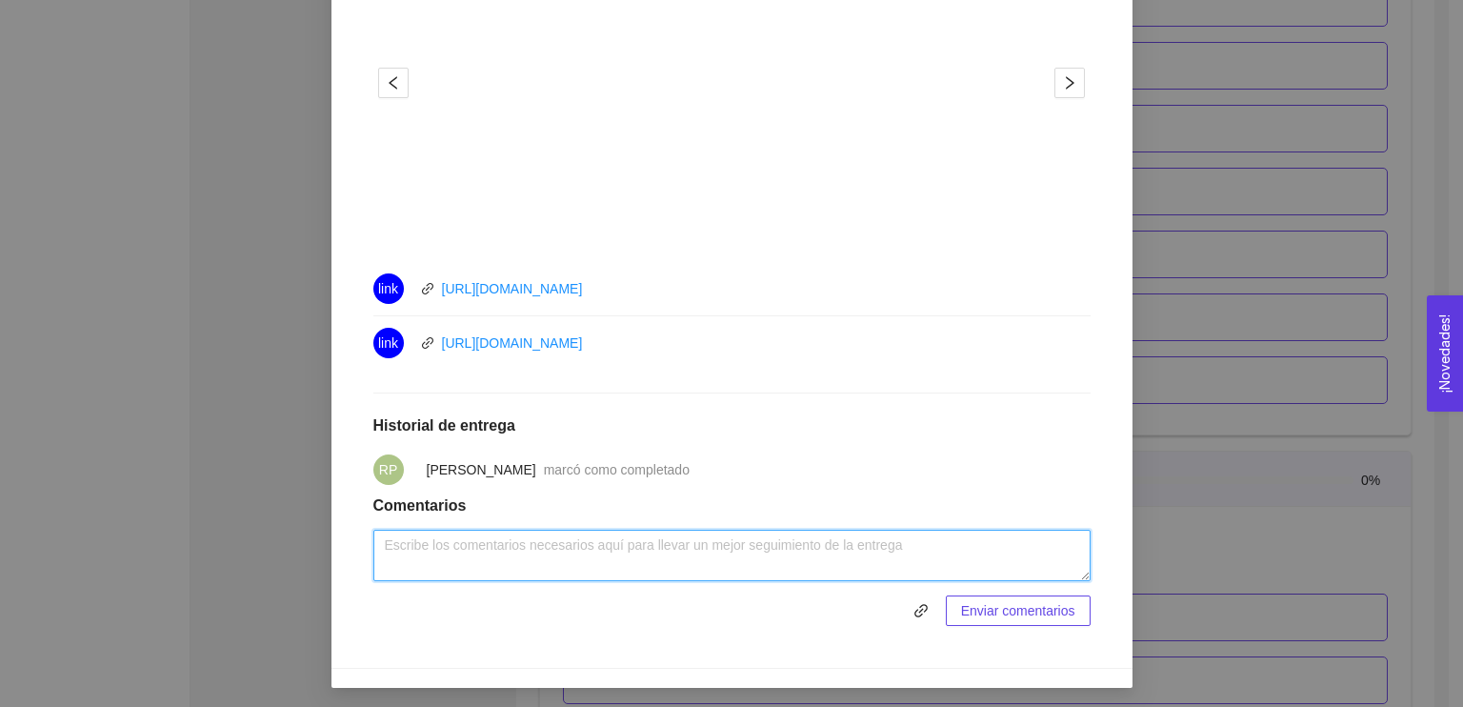
click at [480, 540] on textarea at bounding box center [731, 555] width 717 height 51
paste textarea "¿Cómo buscar proveedores? Y ¿Cómo solicitar muestras de los proveedores? Los pr…"
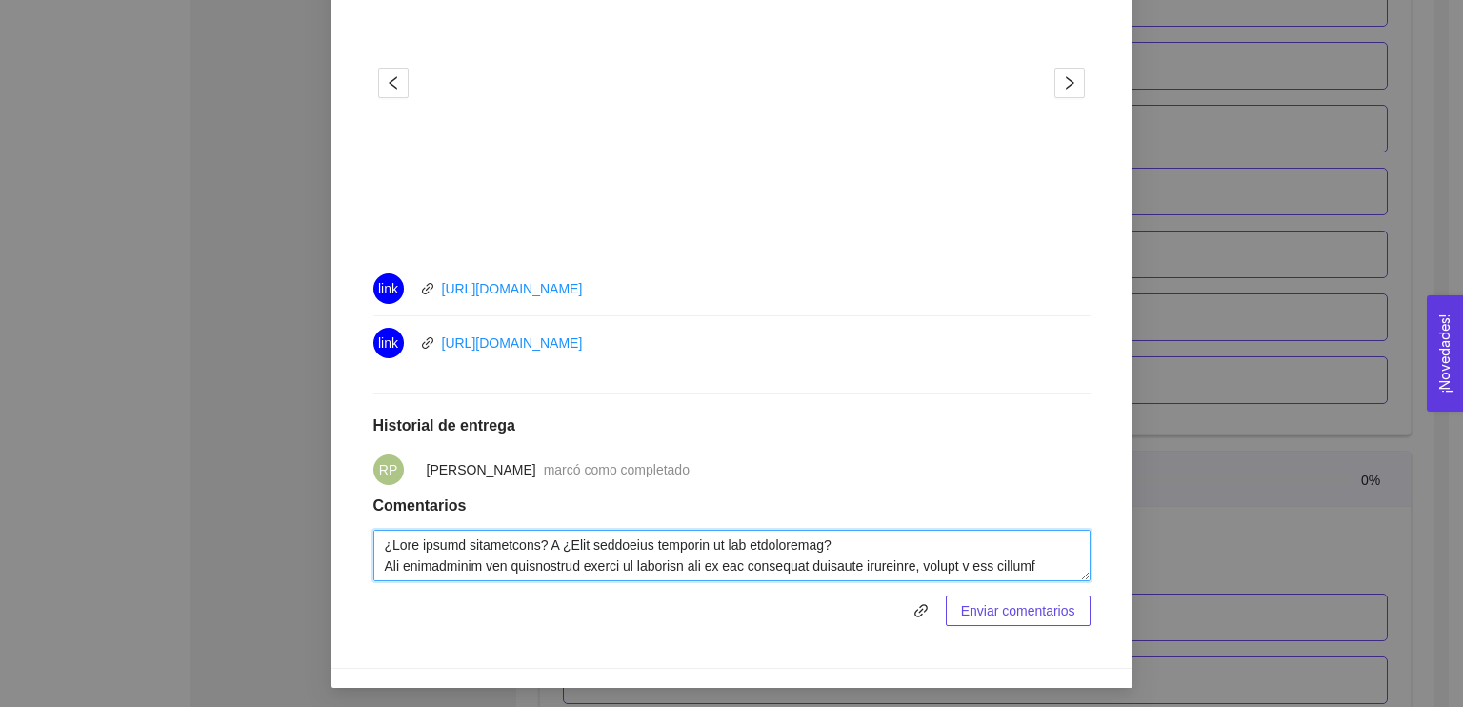
scroll to position [350, 0]
type textarea "¿Cómo buscar proveedores? Y ¿Cómo solicitar muestras de los proveedores? Los pr…"
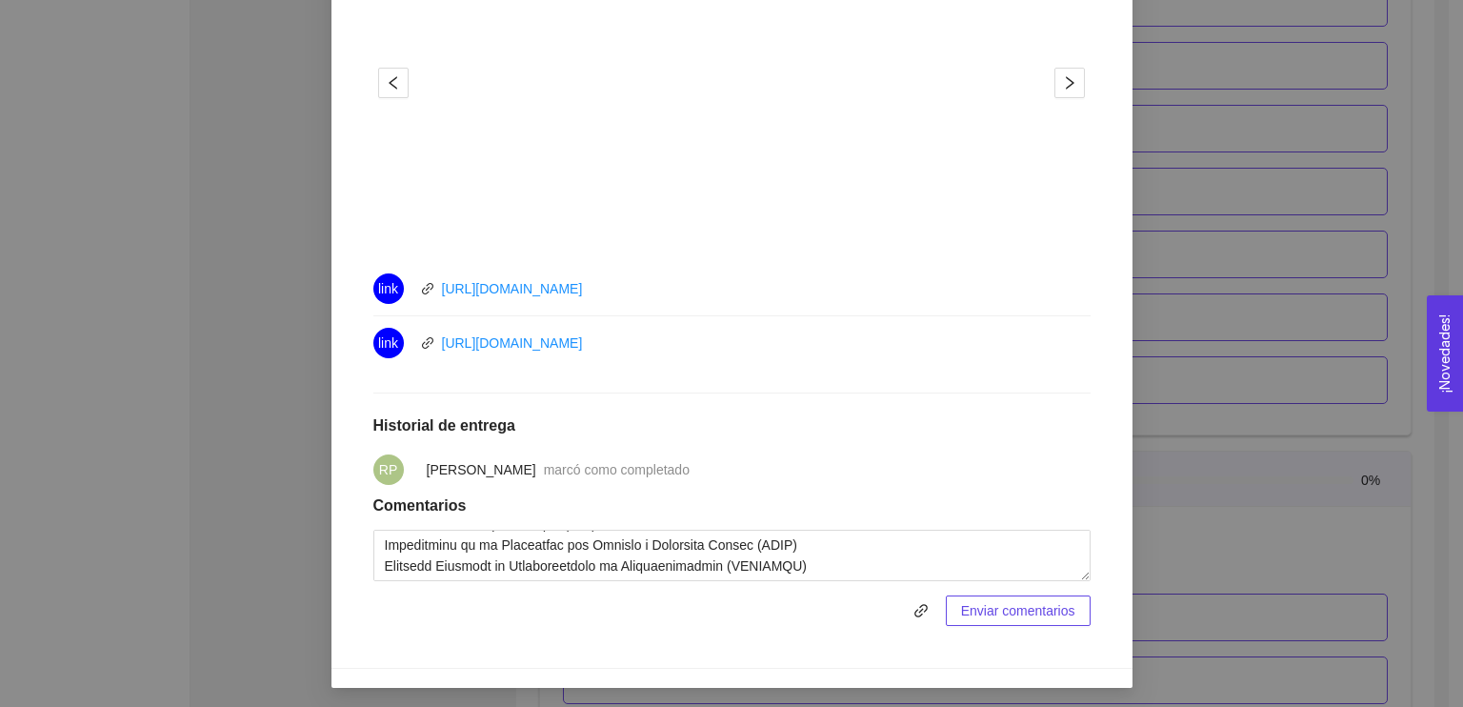
click at [1023, 607] on span "Enviar comentarios" at bounding box center [1018, 610] width 114 height 21
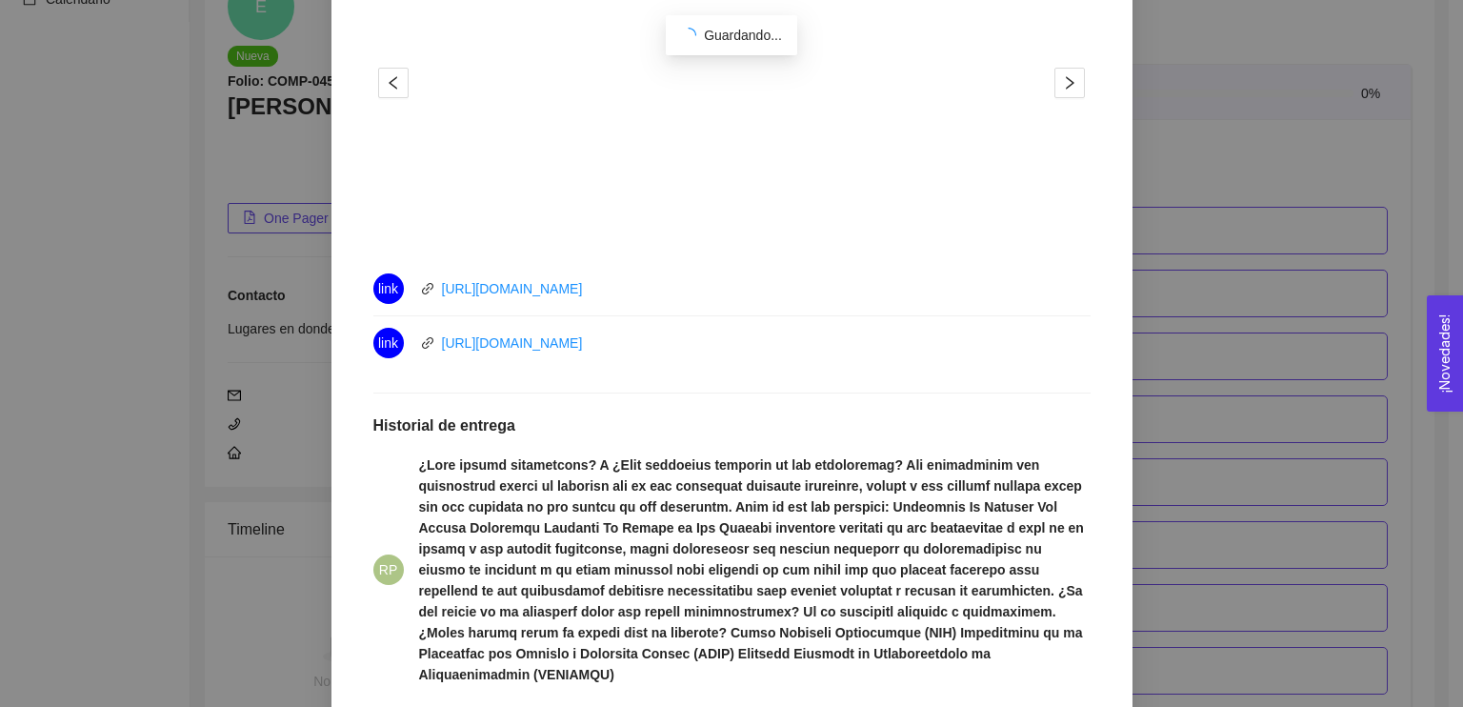
scroll to position [1393, 0]
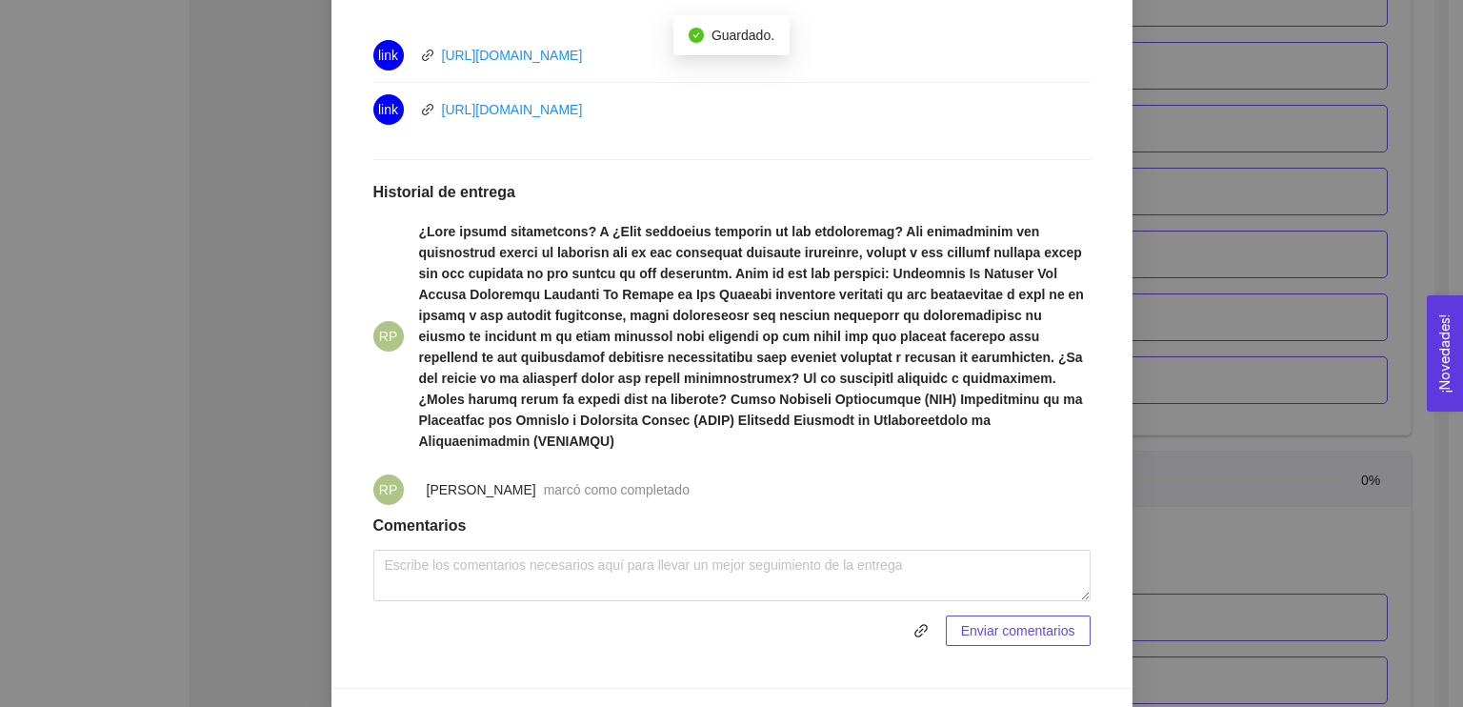
click at [1176, 372] on div "1. DESARROLLO DEL PRODUCTO El emprendedor puede conocer los primeros pasos para…" at bounding box center [731, 353] width 1463 height 707
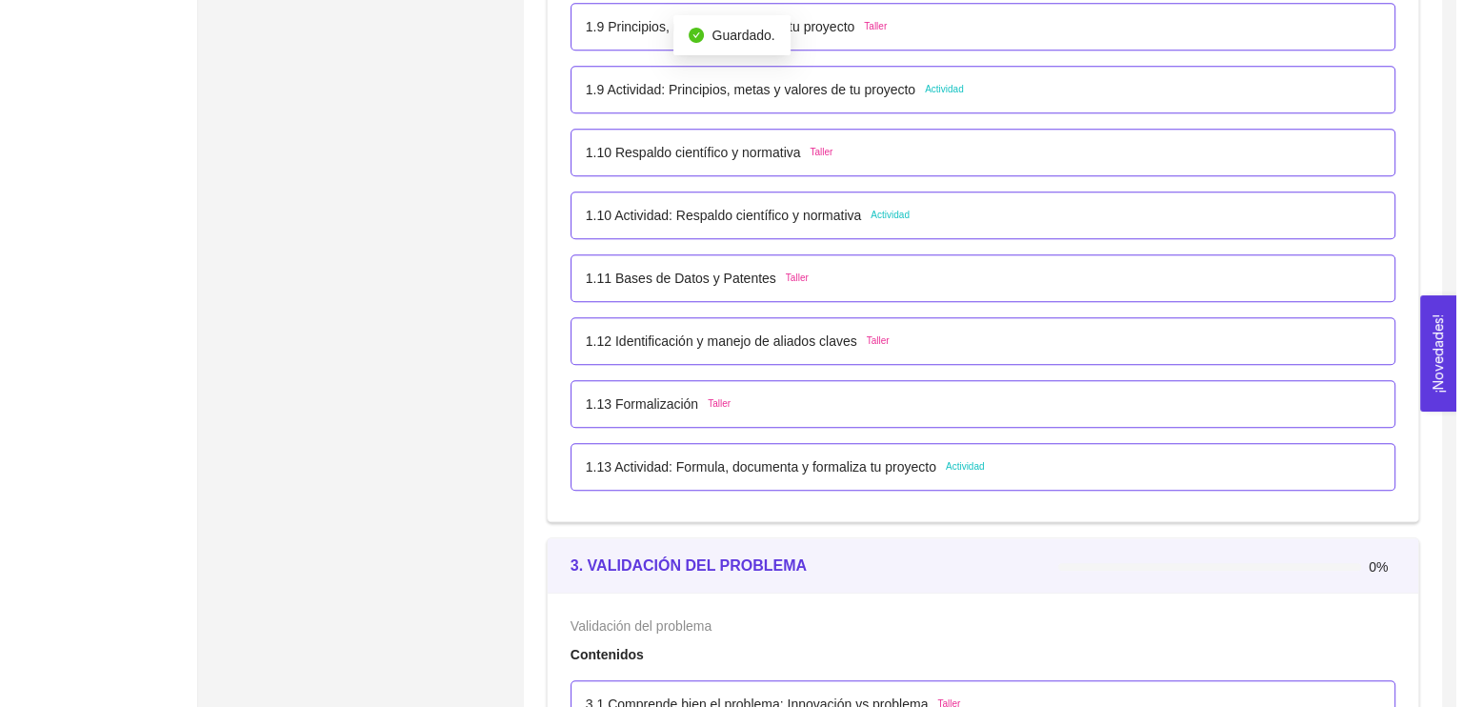
scroll to position [1307, 0]
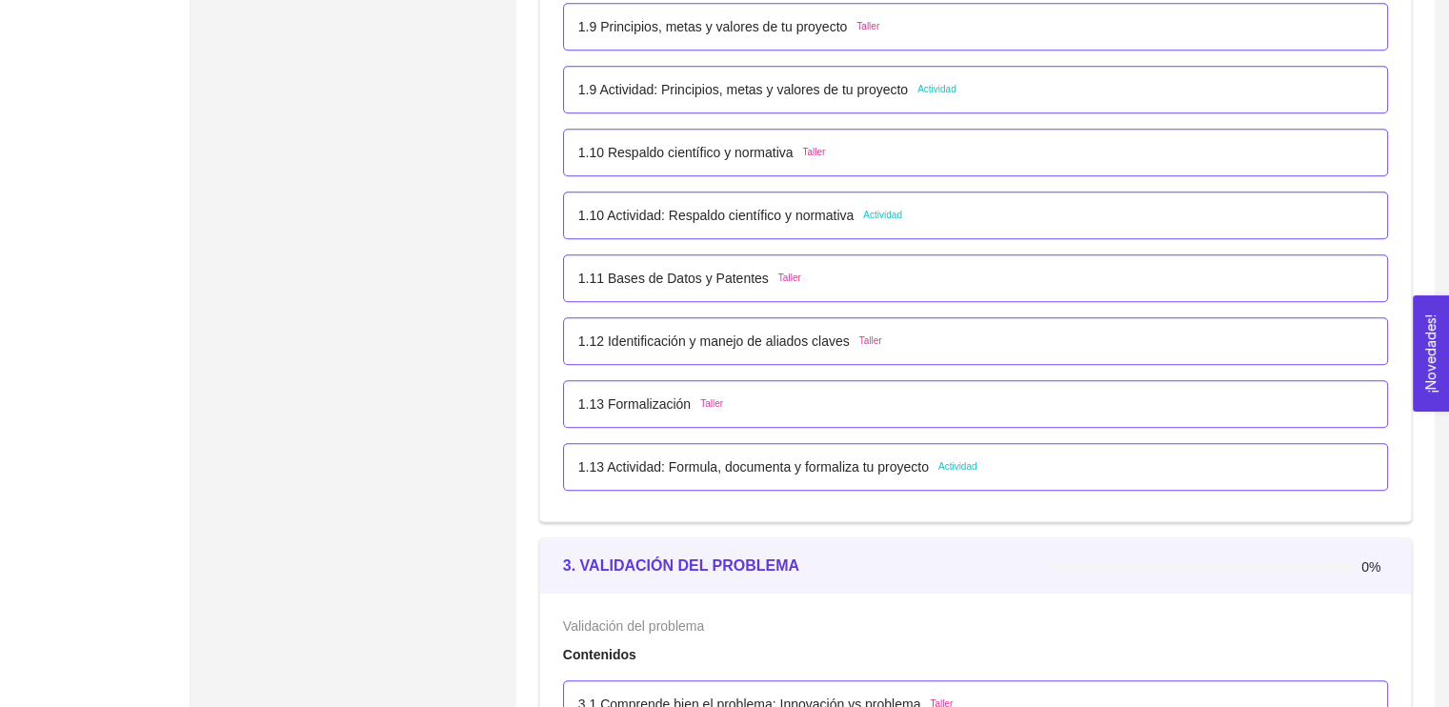
click at [713, 398] on span "Taller" at bounding box center [711, 403] width 23 height 15
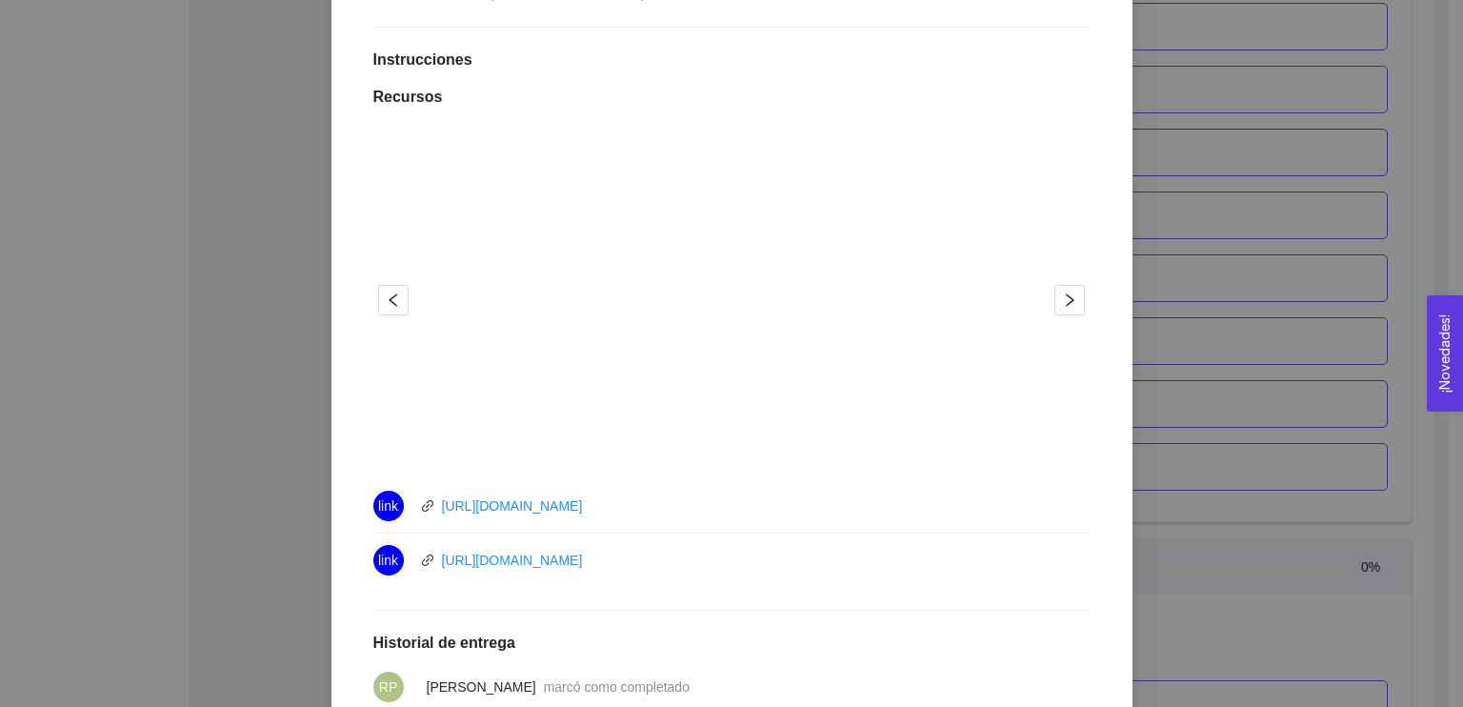
scroll to position [311, 0]
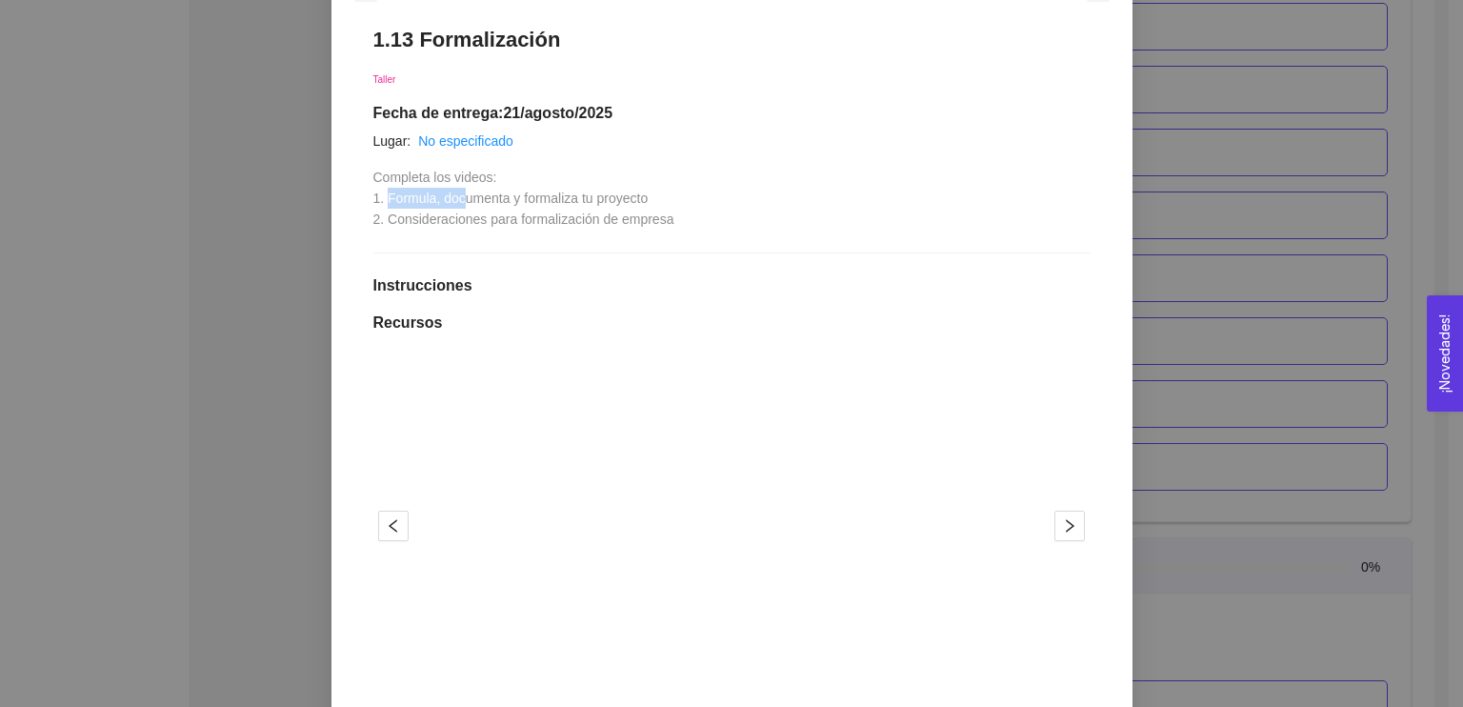
drag, startPoint x: 378, startPoint y: 193, endPoint x: 408, endPoint y: 194, distance: 29.5
click at [457, 201] on span "Completa los videos: 1. Formula, documenta y formaliza tu proyecto 2. Considera…" at bounding box center [523, 198] width 301 height 57
drag, startPoint x: 366, startPoint y: 198, endPoint x: 674, endPoint y: 228, distance: 310.0
click at [674, 228] on div "1.13 Formalización Taller Fecha de entrega: 21/agosto/2025 Lugar: No especifica…" at bounding box center [731, 548] width 755 height 1080
copy span "1. Formula, documenta y formaliza tu proyecto 2. Consideraciones para formaliza…"
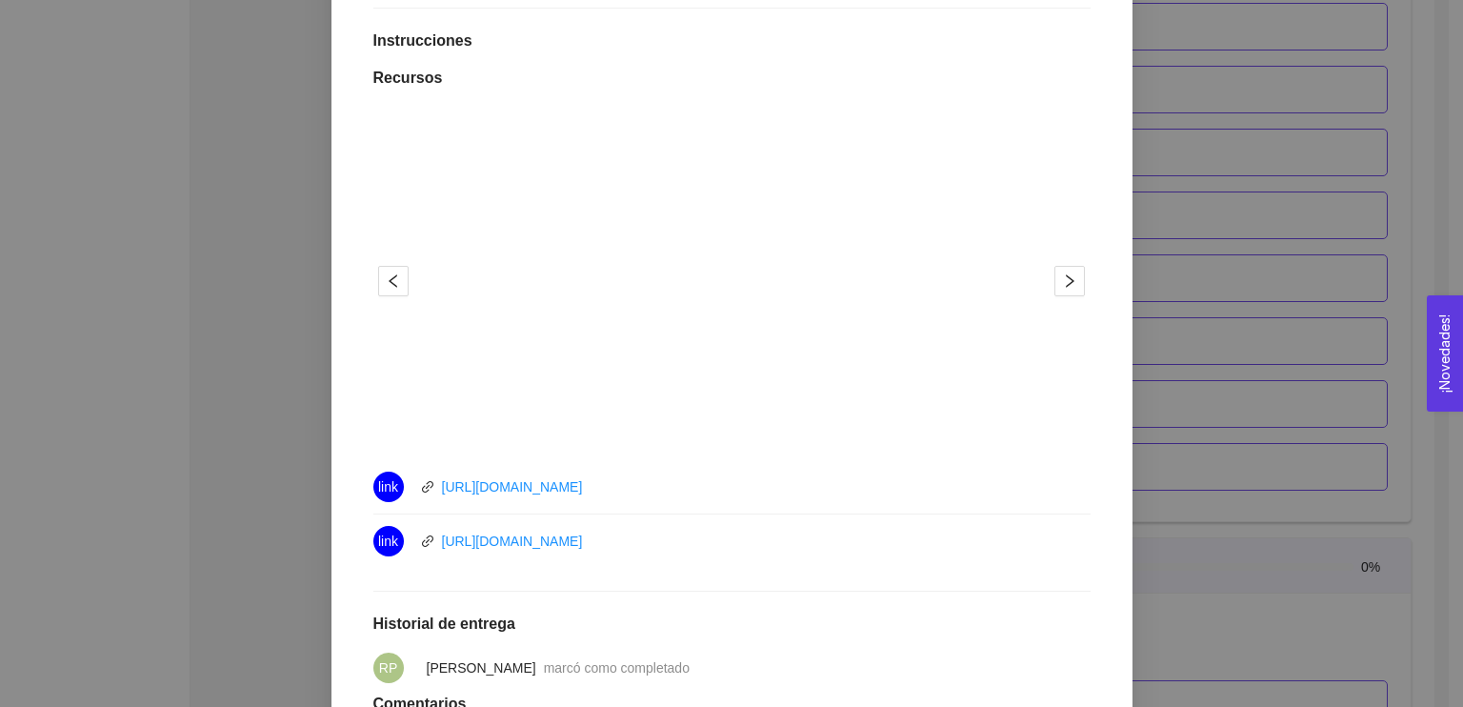
scroll to position [486, 0]
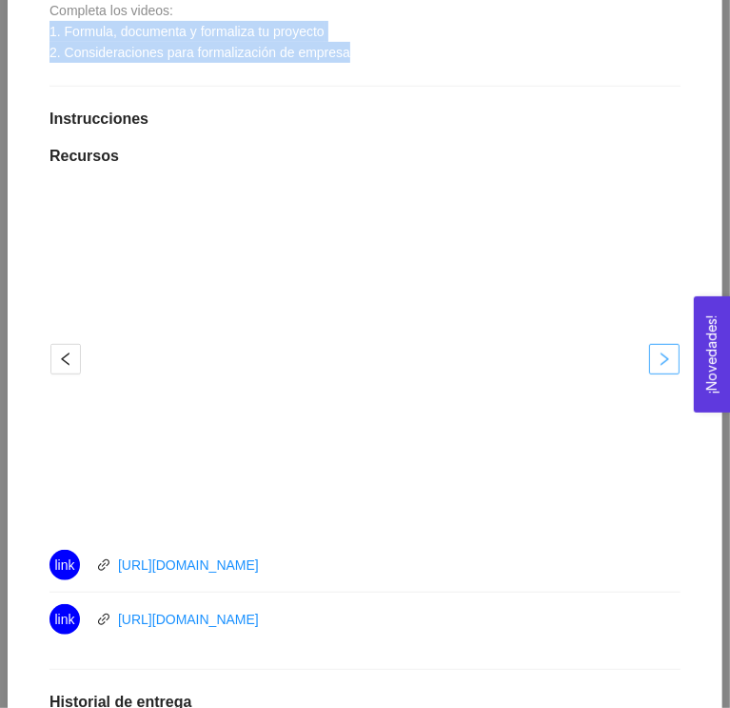
click at [657, 357] on icon "right" at bounding box center [664, 358] width 15 height 15
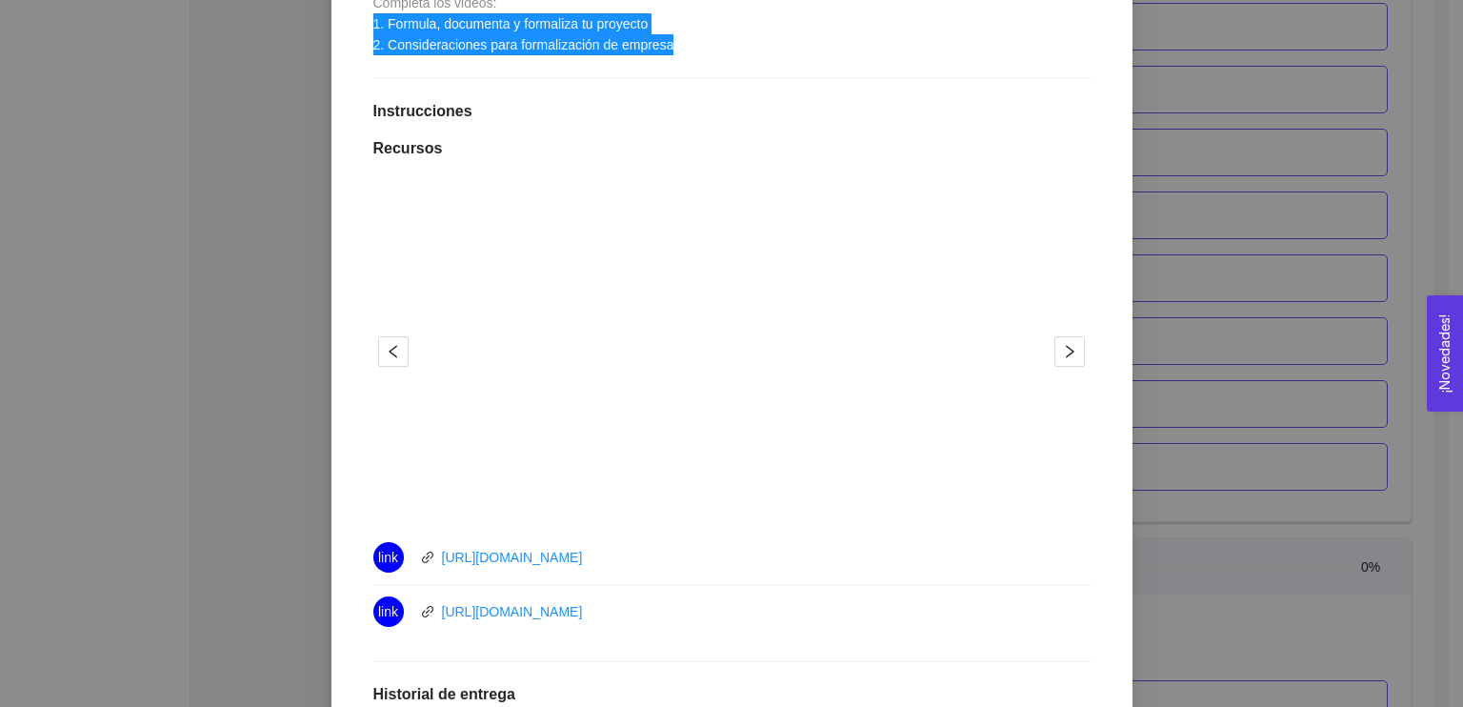
scroll to position [755, 0]
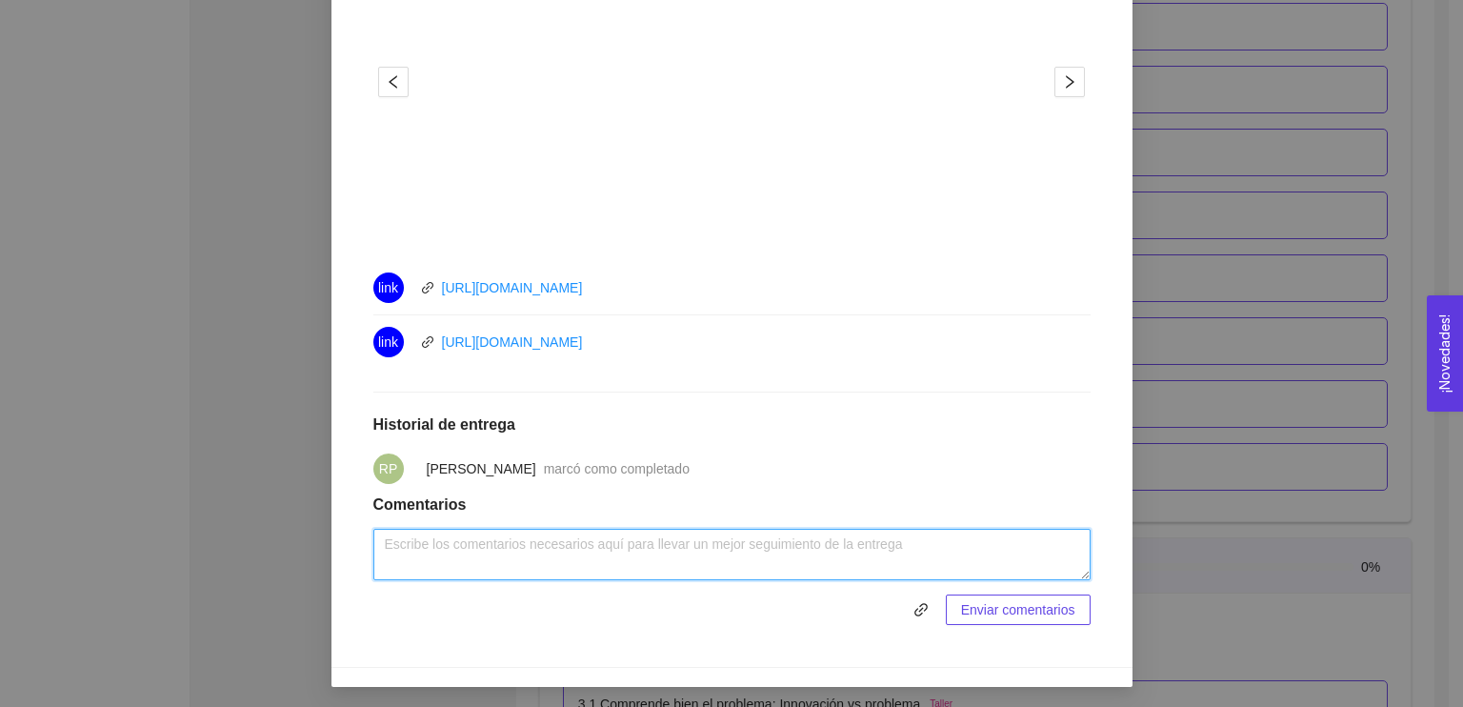
click at [470, 540] on textarea at bounding box center [731, 554] width 717 height 51
paste textarea "12. Formula, documenta y formaliza tu proyecto Producir un vinil biodegradable …"
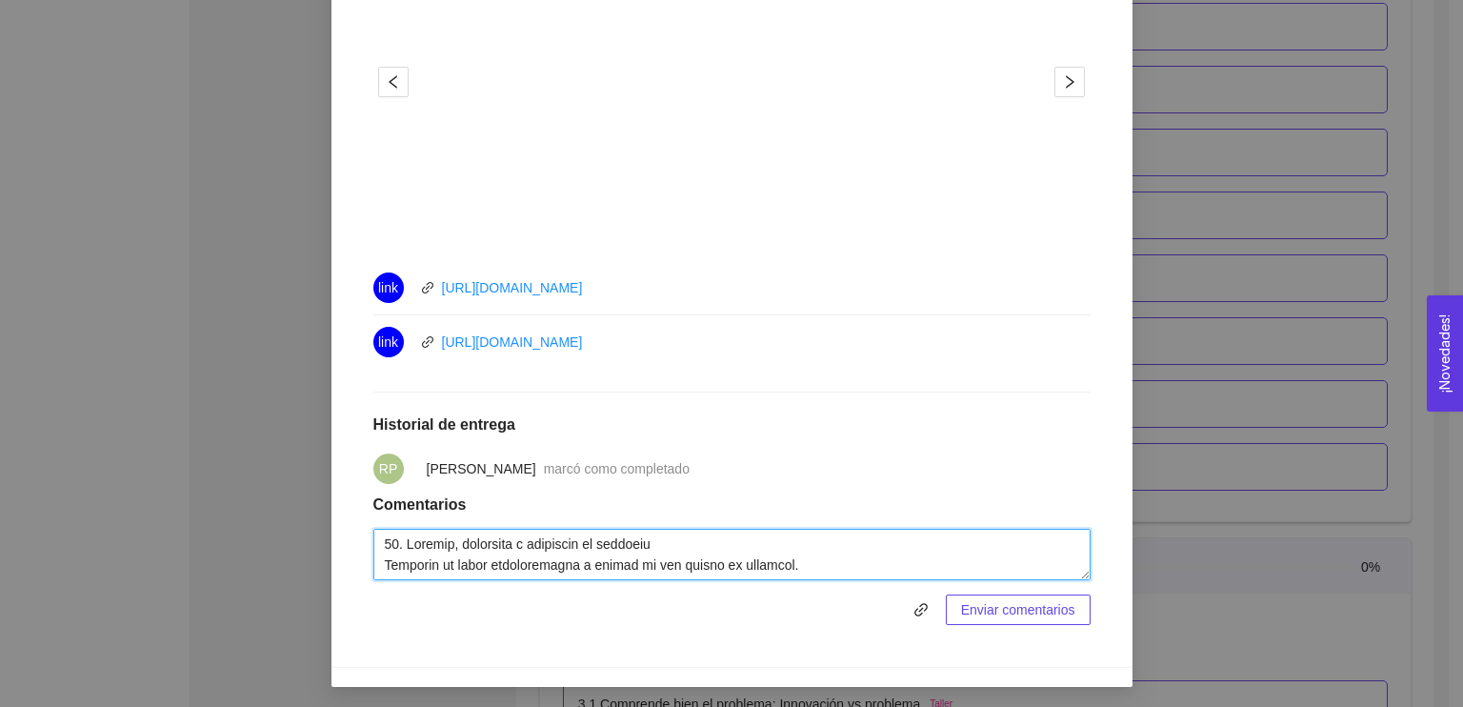
scroll to position [811, 0]
type textarea "12. Formula, documenta y formaliza tu proyecto Producir un vinil biodegradable …"
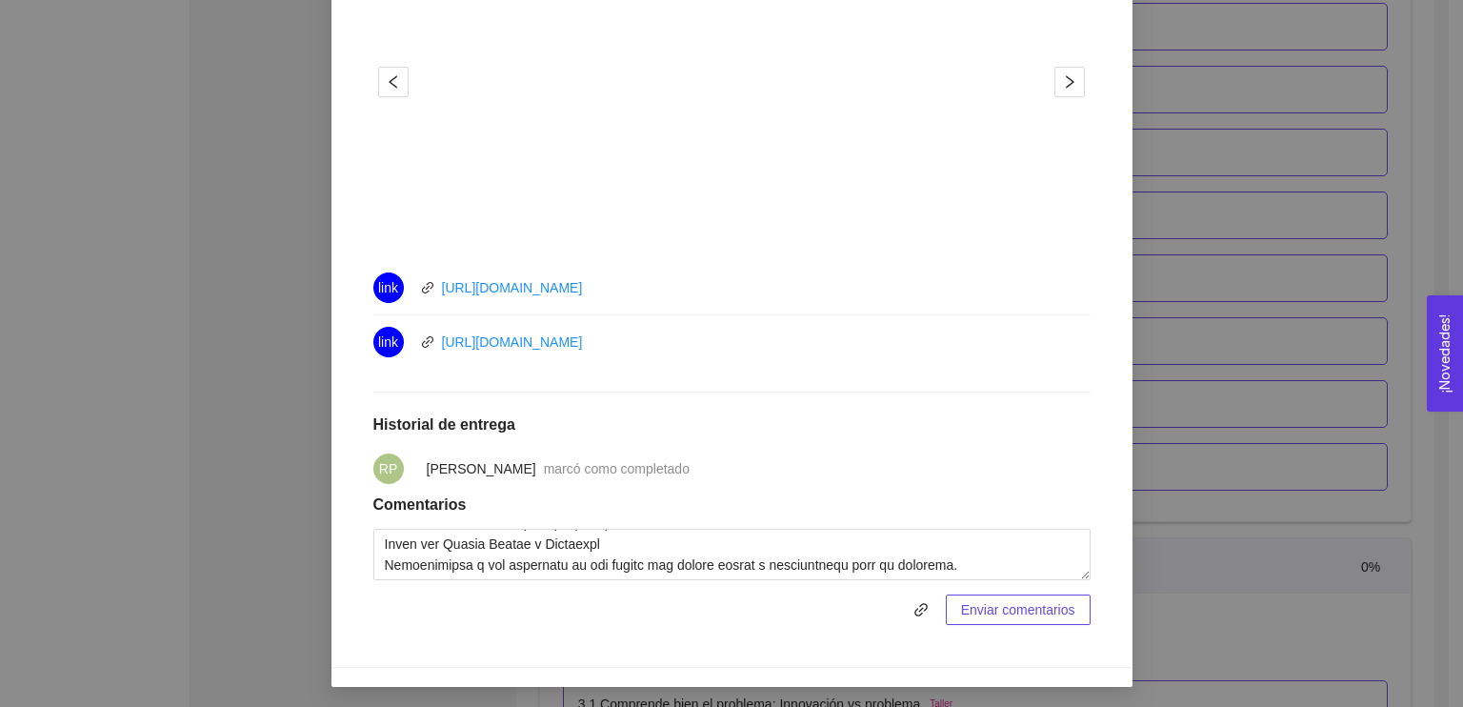
click at [1014, 606] on span "Enviar comentarios" at bounding box center [1018, 609] width 114 height 21
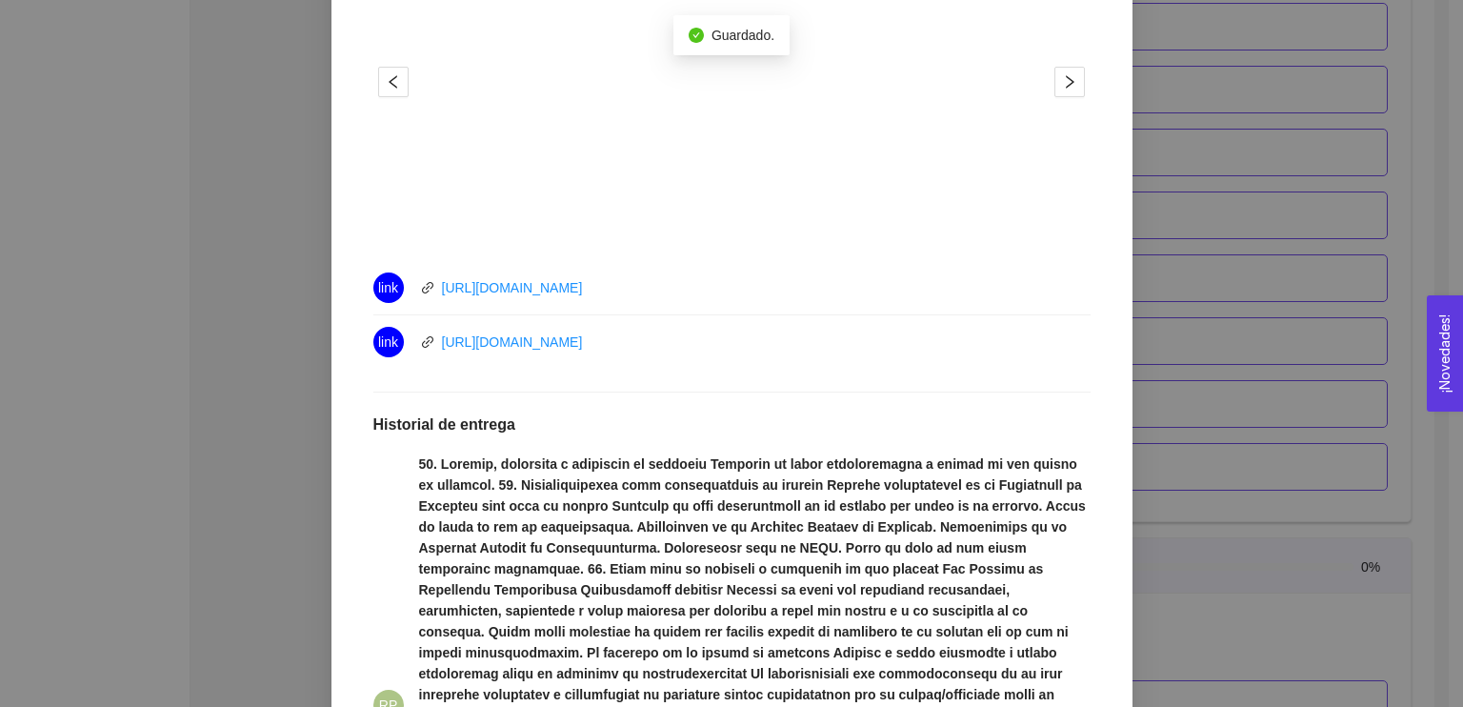
scroll to position [1080, 0]
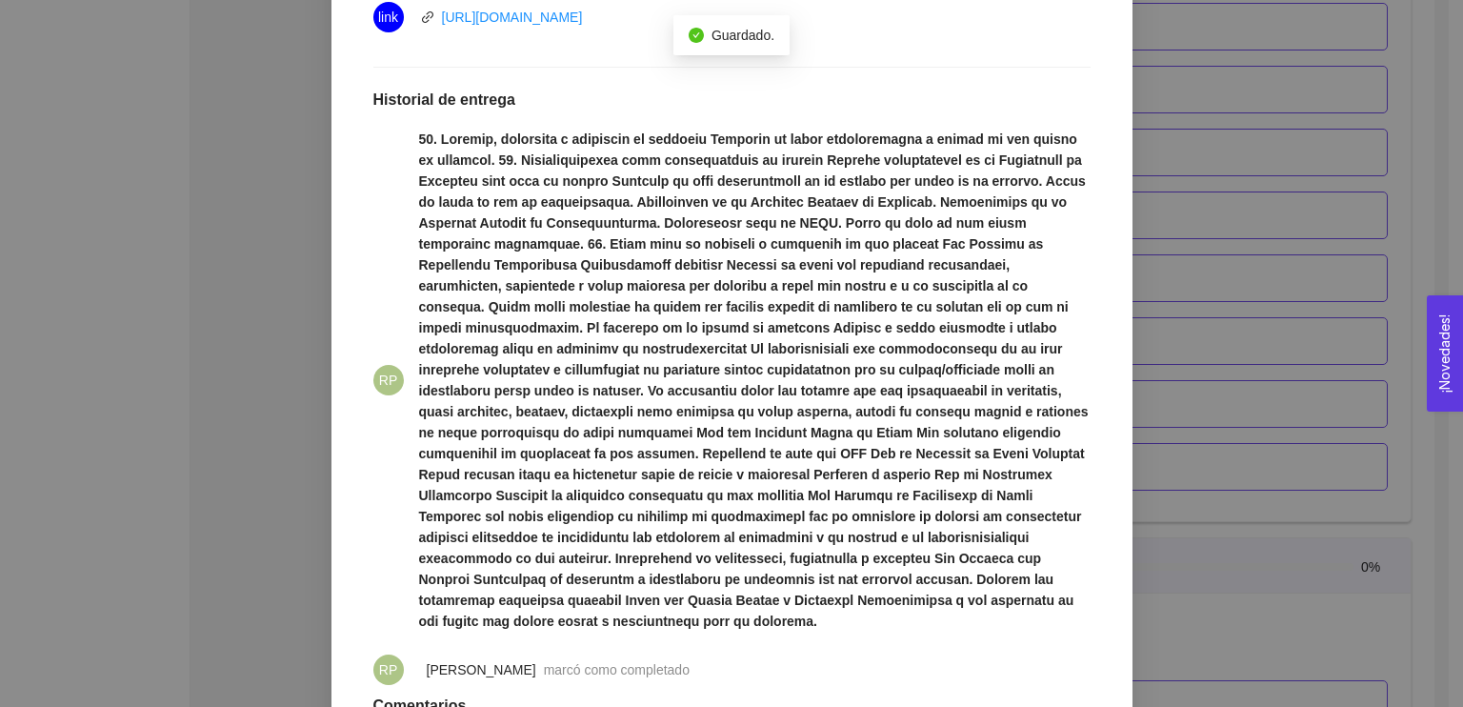
click at [1173, 368] on div "1. DESARROLLO DEL PRODUCTO El emprendedor puede conocer los primeros pasos para…" at bounding box center [731, 353] width 1463 height 707
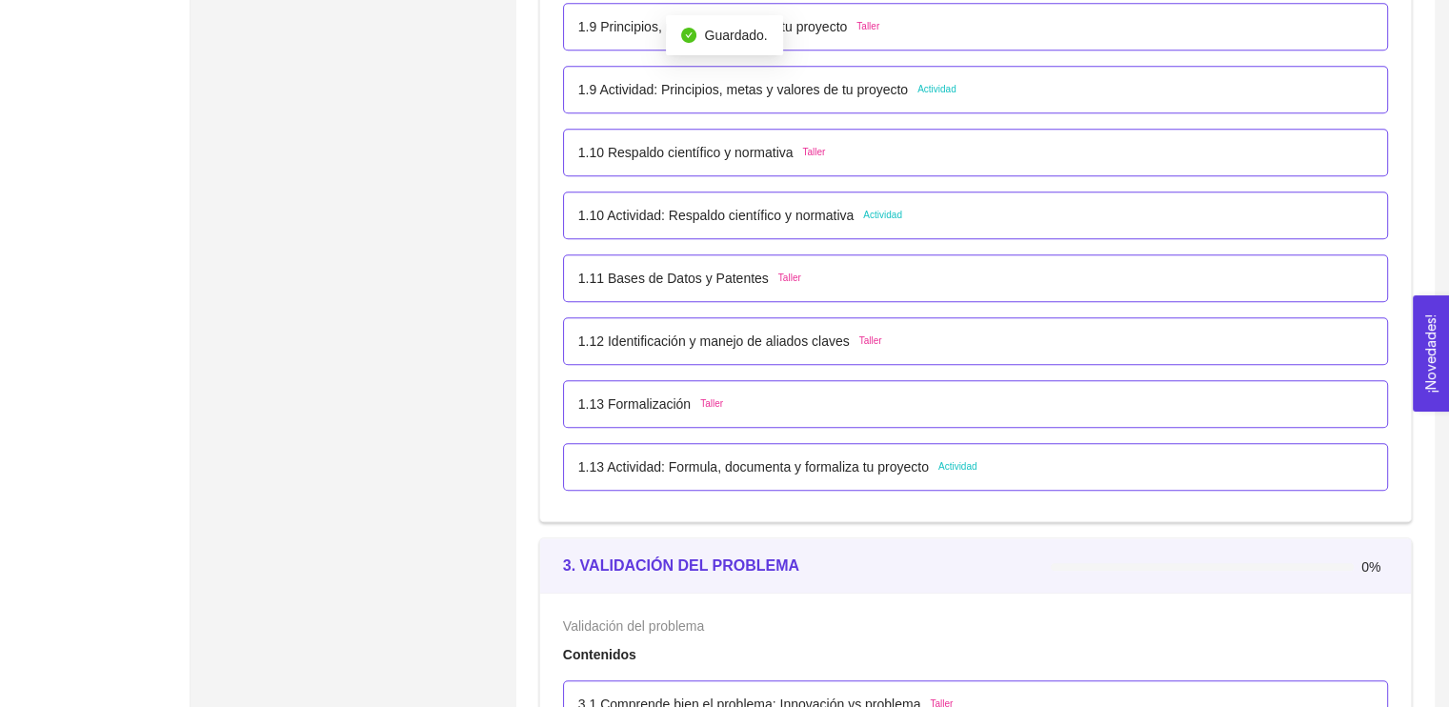
click at [808, 460] on p "1.13 Actividad: Formula, documenta y formaliza tu proyecto" at bounding box center [753, 466] width 350 height 21
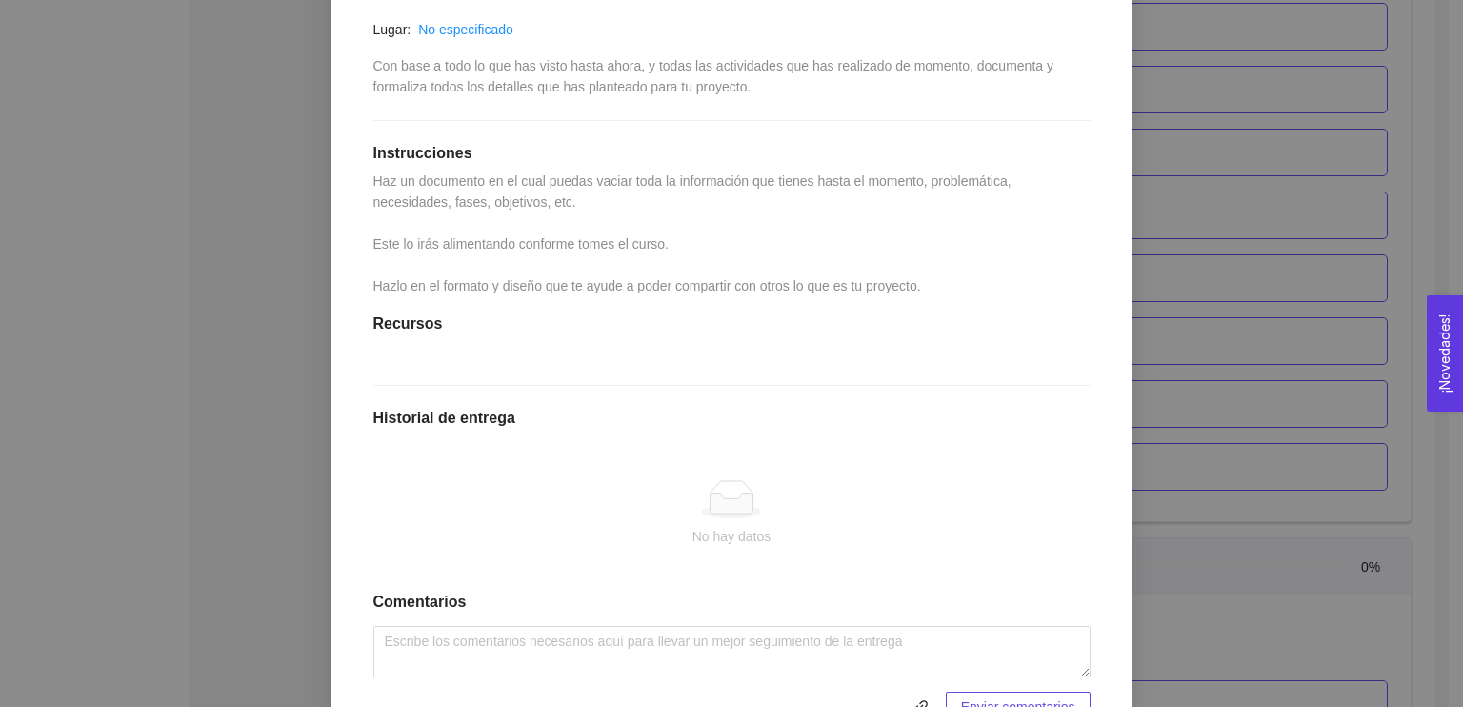
scroll to position [494, 0]
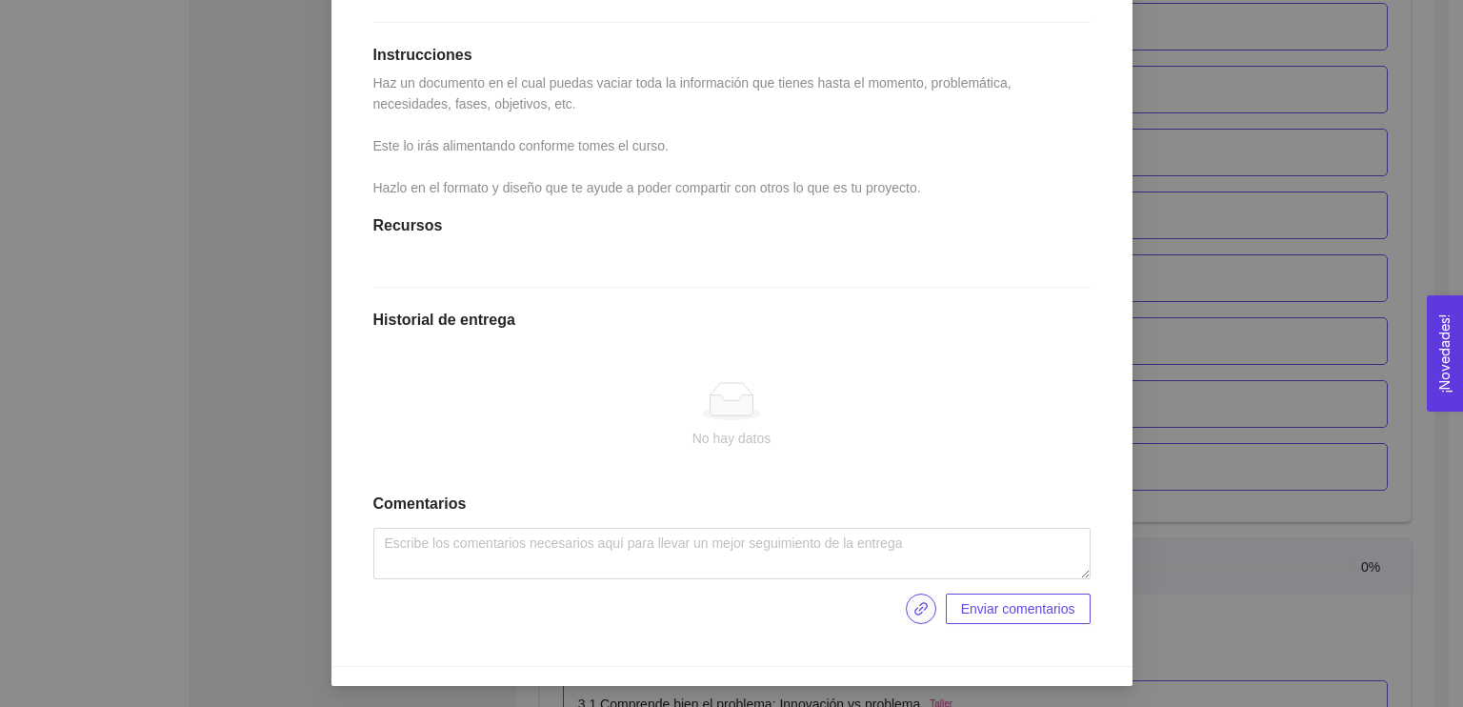
click at [922, 610] on icon "link" at bounding box center [920, 608] width 15 height 15
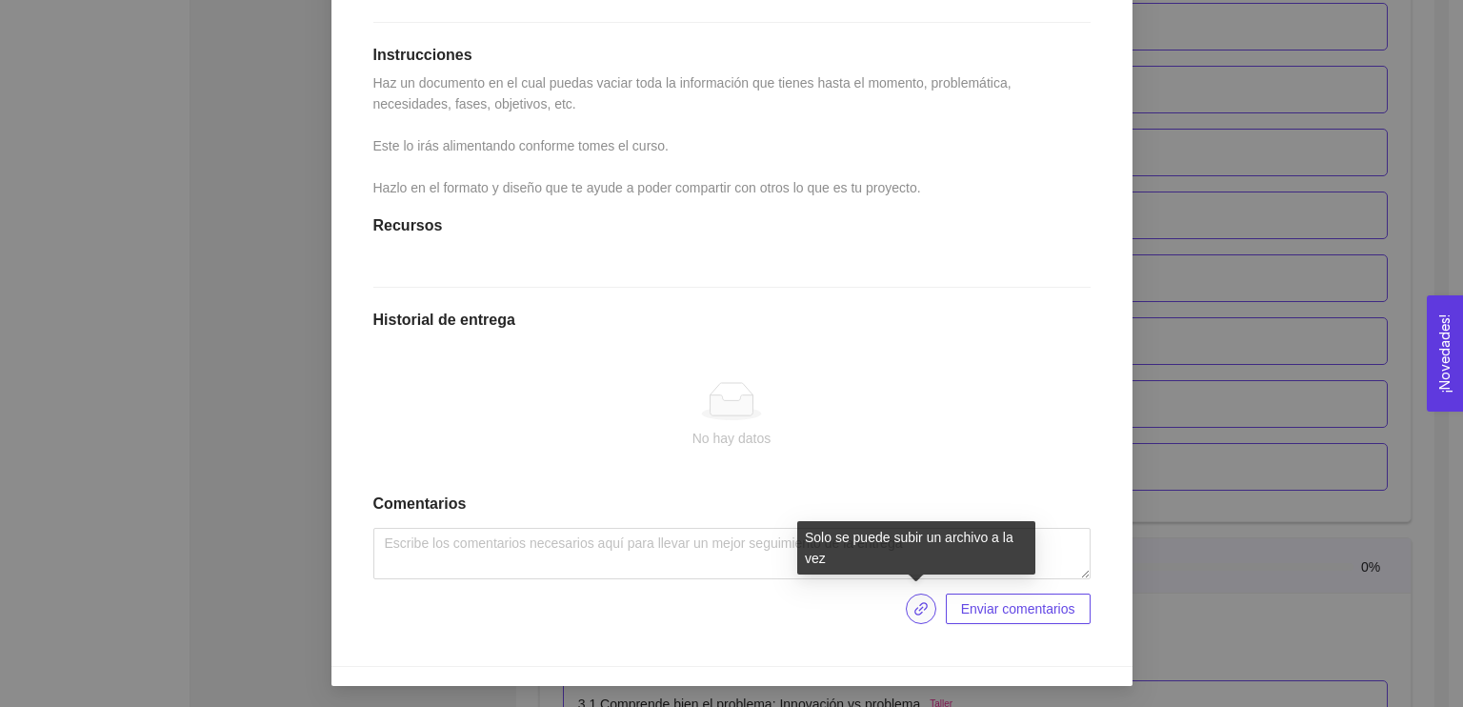
click at [918, 609] on icon "link" at bounding box center [920, 608] width 15 height 15
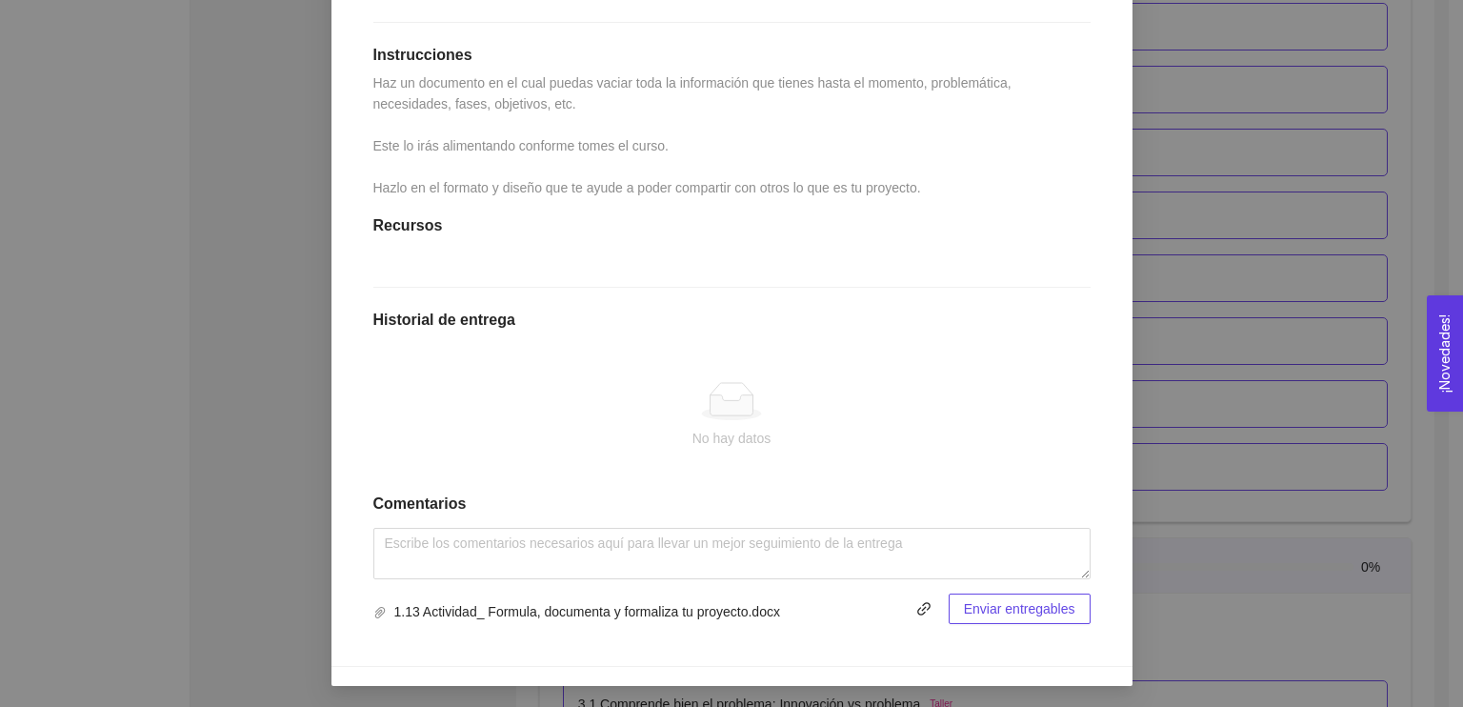
click at [986, 612] on span "Enviar entregables" at bounding box center [1019, 608] width 111 height 21
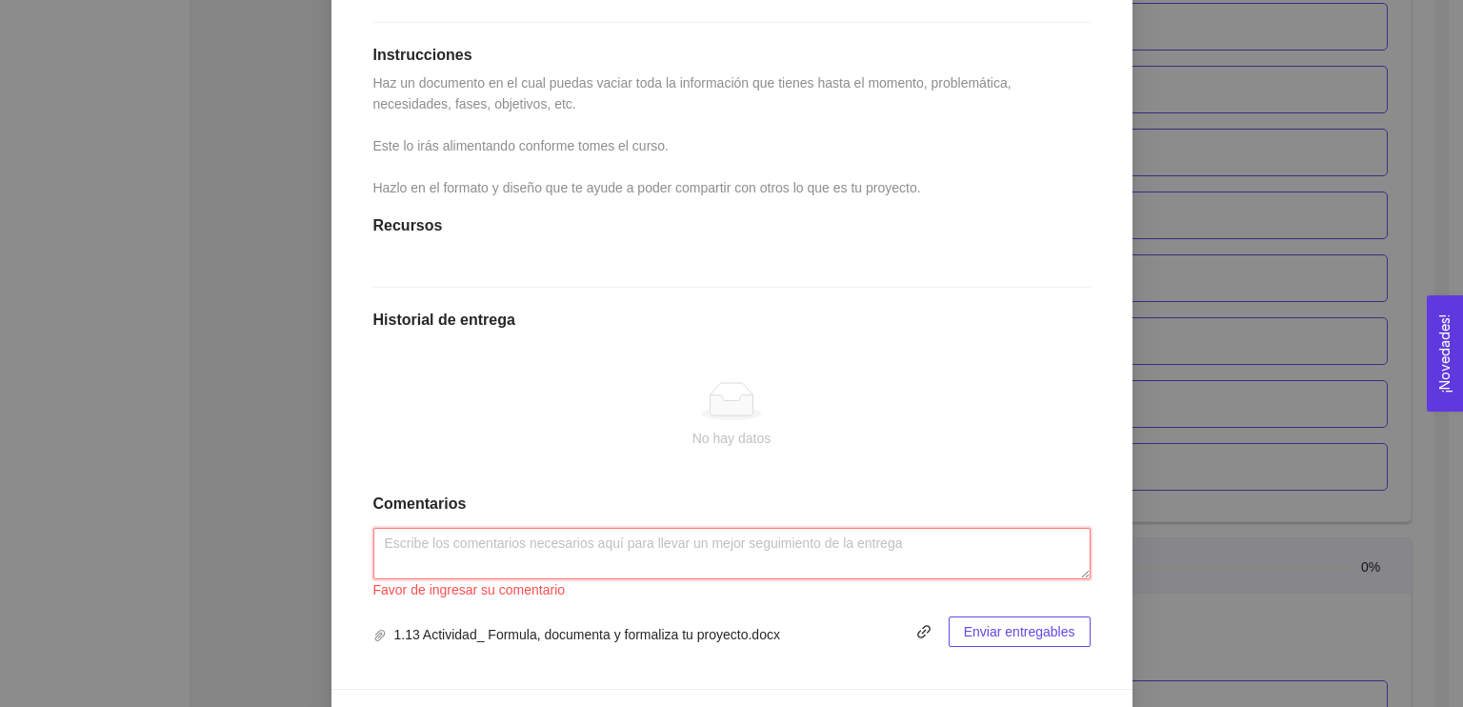
click at [733, 534] on textarea at bounding box center [731, 553] width 717 height 51
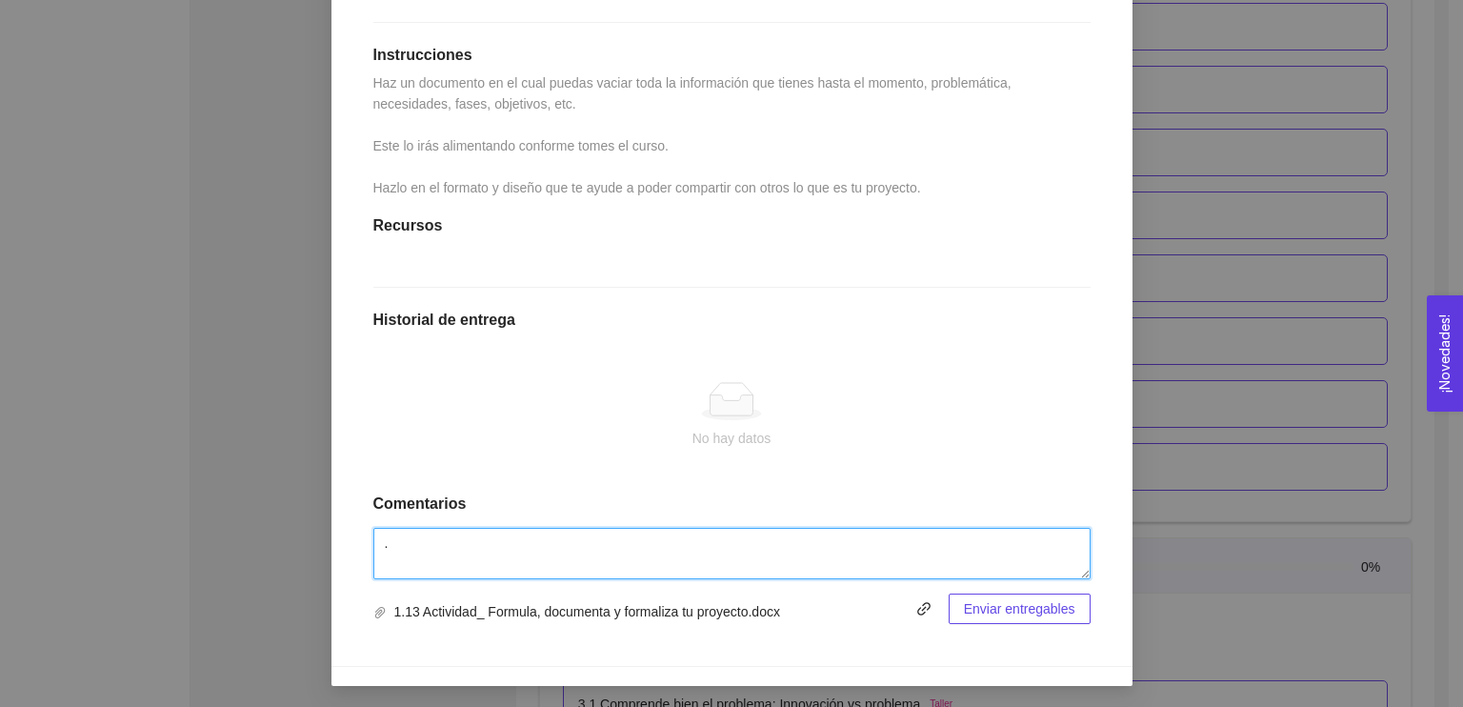
type textarea "."
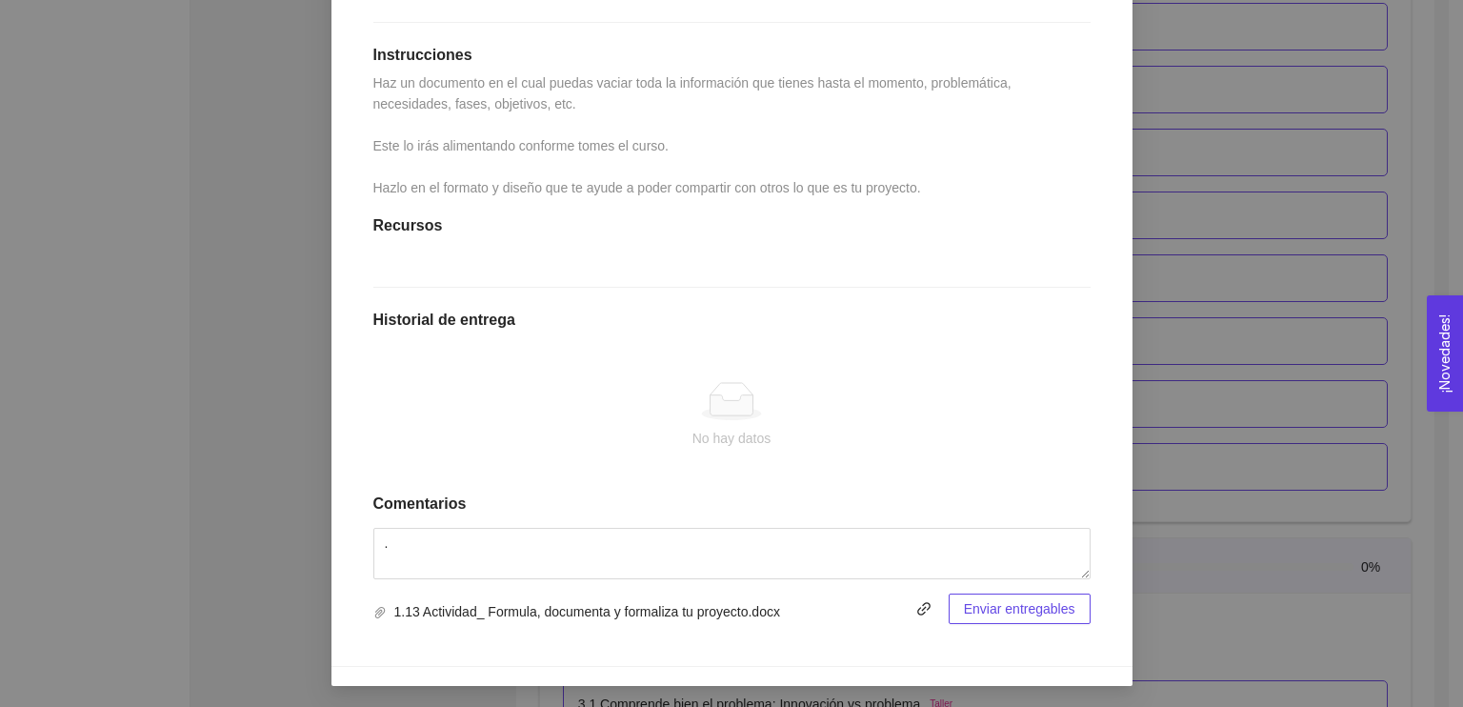
click at [994, 601] on span "Enviar entregables" at bounding box center [1019, 608] width 111 height 21
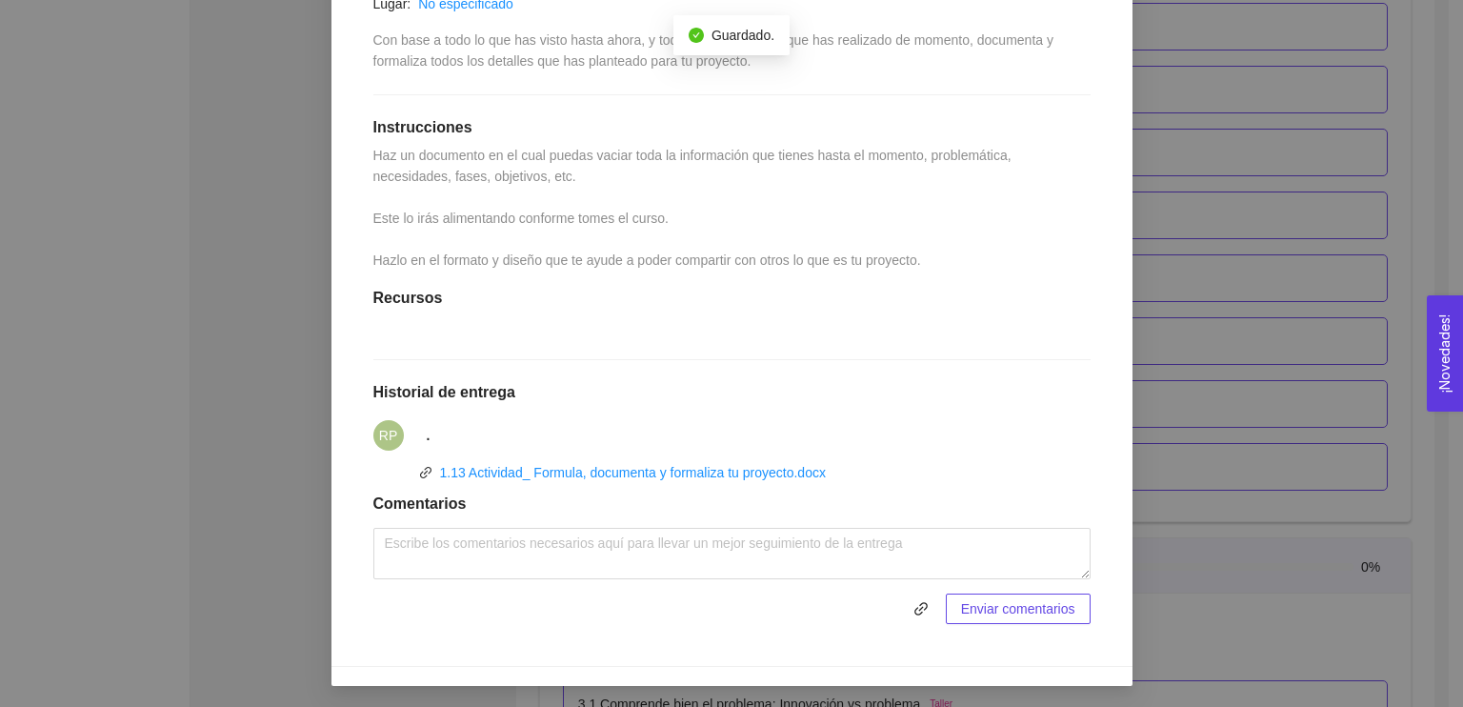
scroll to position [0, 0]
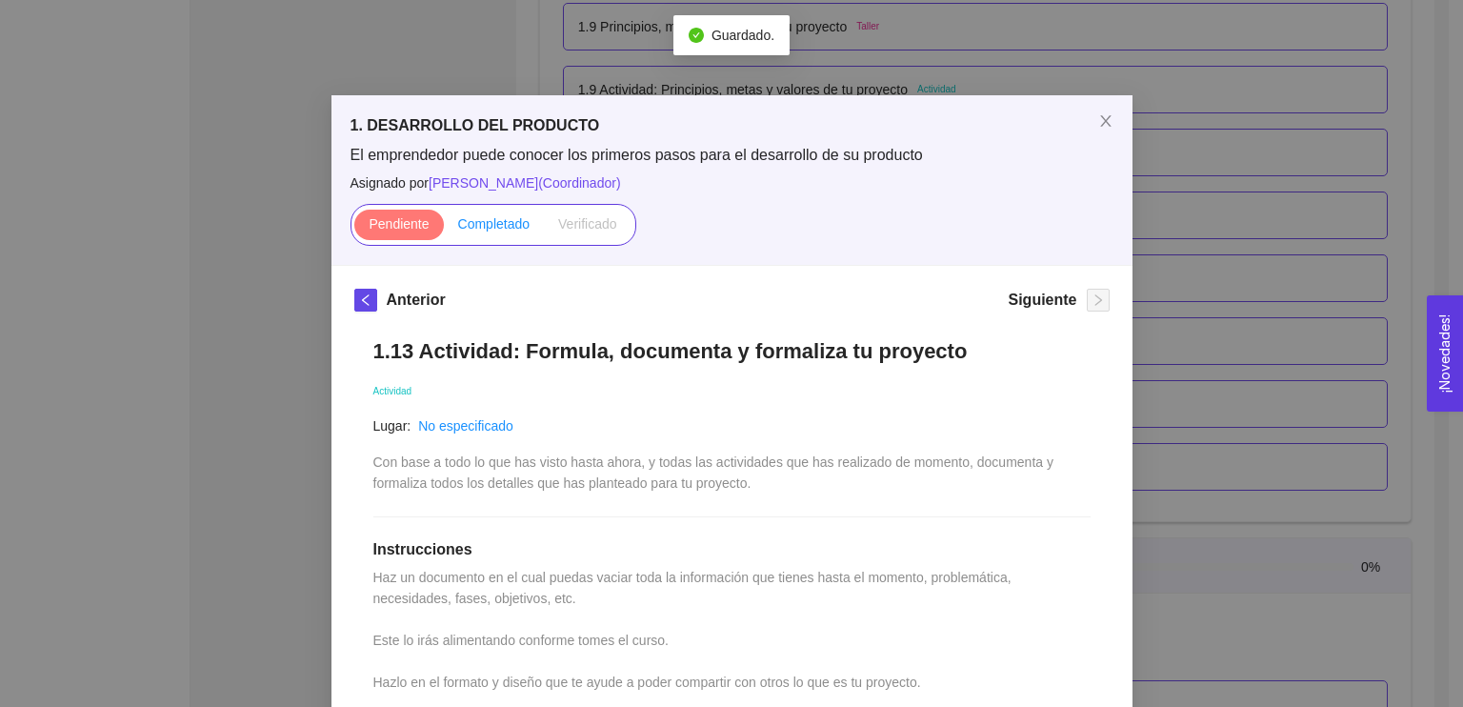
click at [474, 220] on span "Completado" at bounding box center [494, 223] width 72 height 15
click at [444, 229] on input "Completado" at bounding box center [444, 229] width 0 height 0
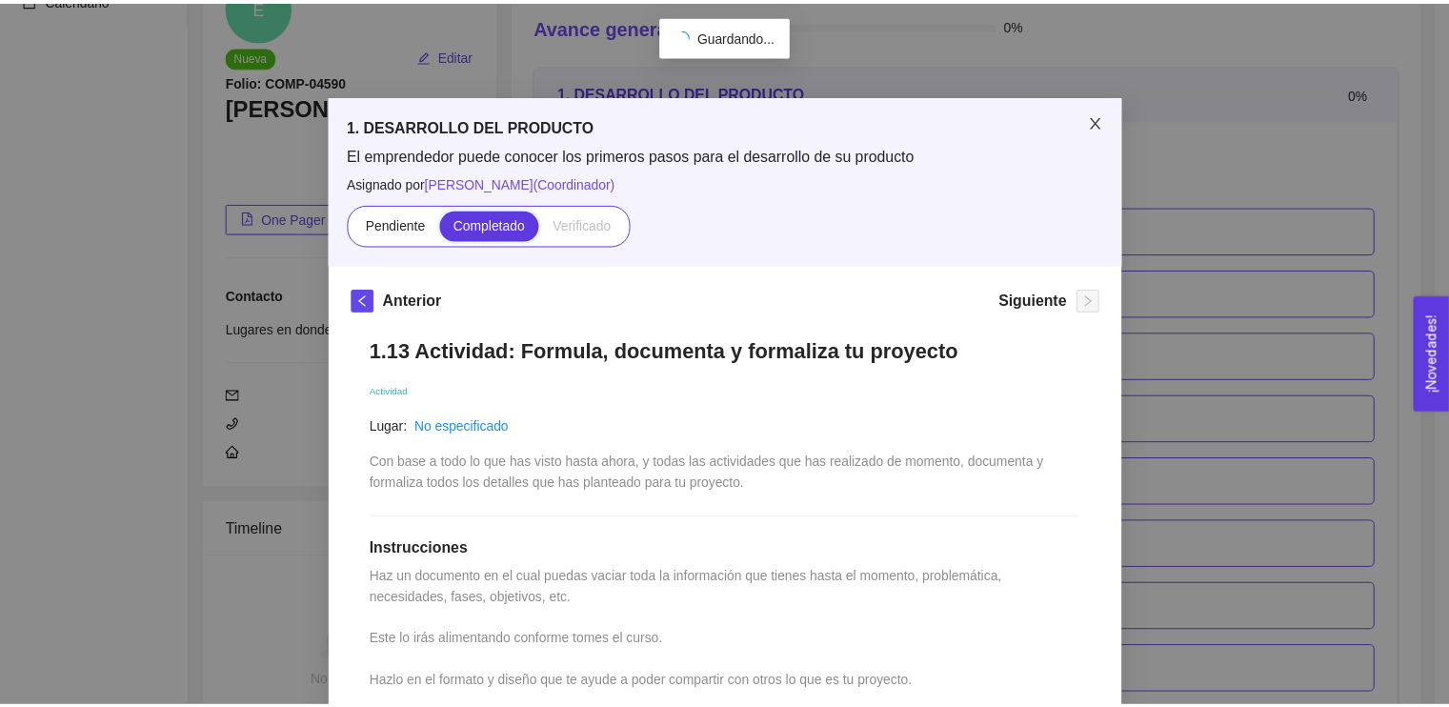
scroll to position [1307, 0]
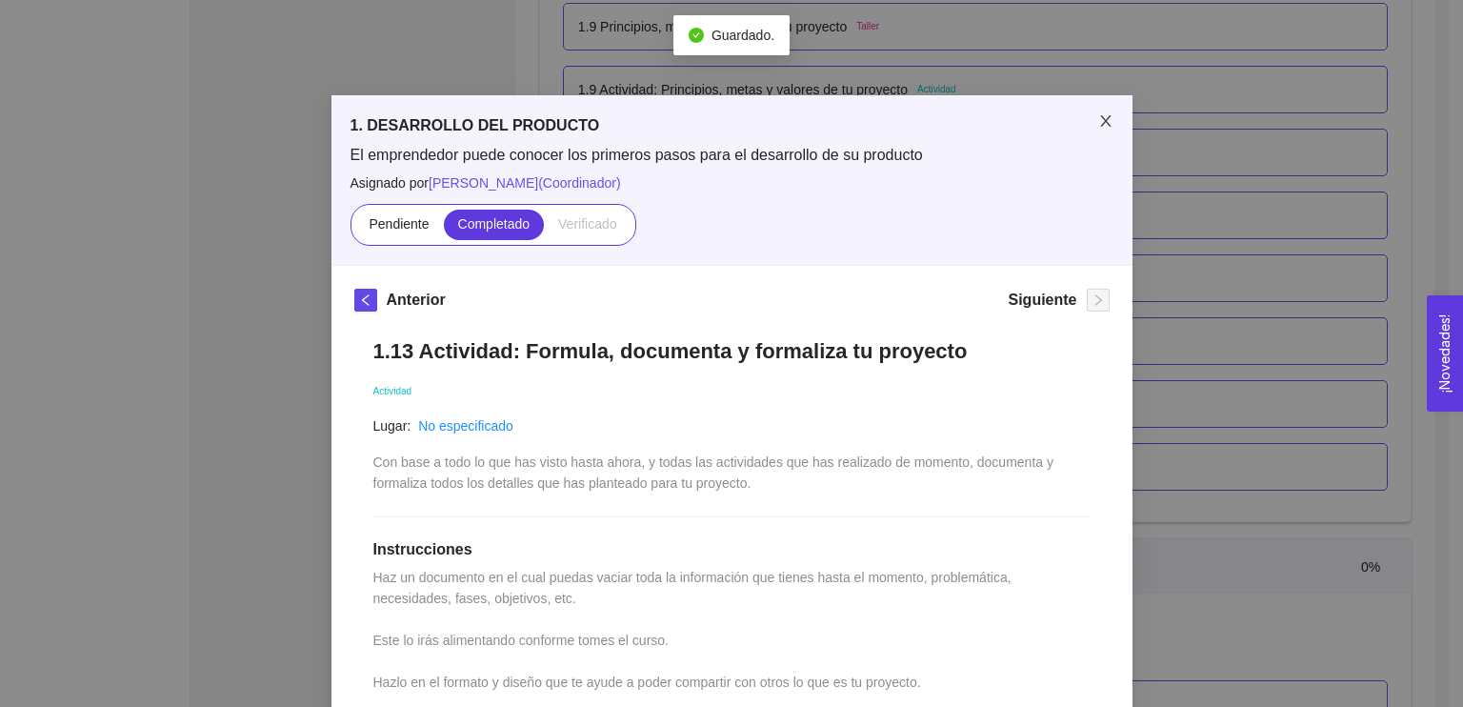
click at [1100, 123] on icon "close" at bounding box center [1105, 120] width 10 height 11
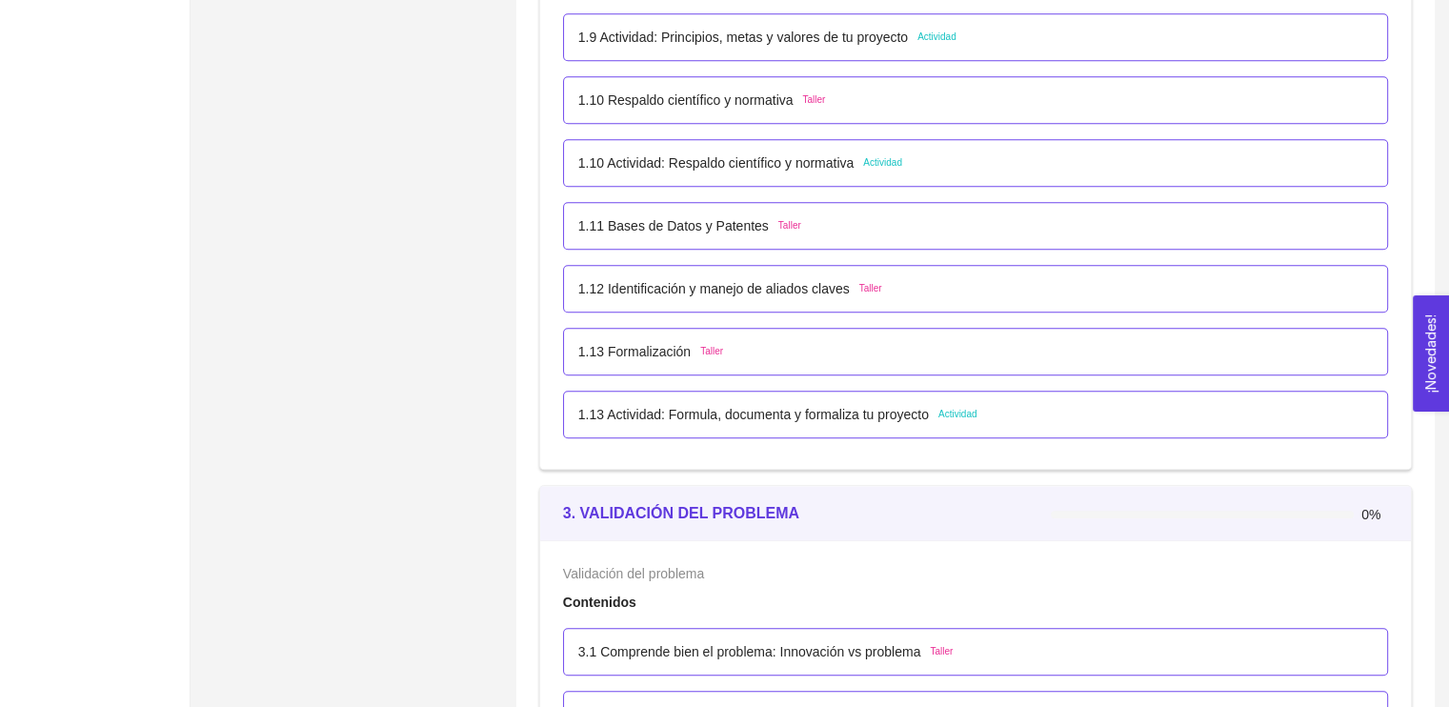
scroll to position [1360, 0]
